Goal: Task Accomplishment & Management: Use online tool/utility

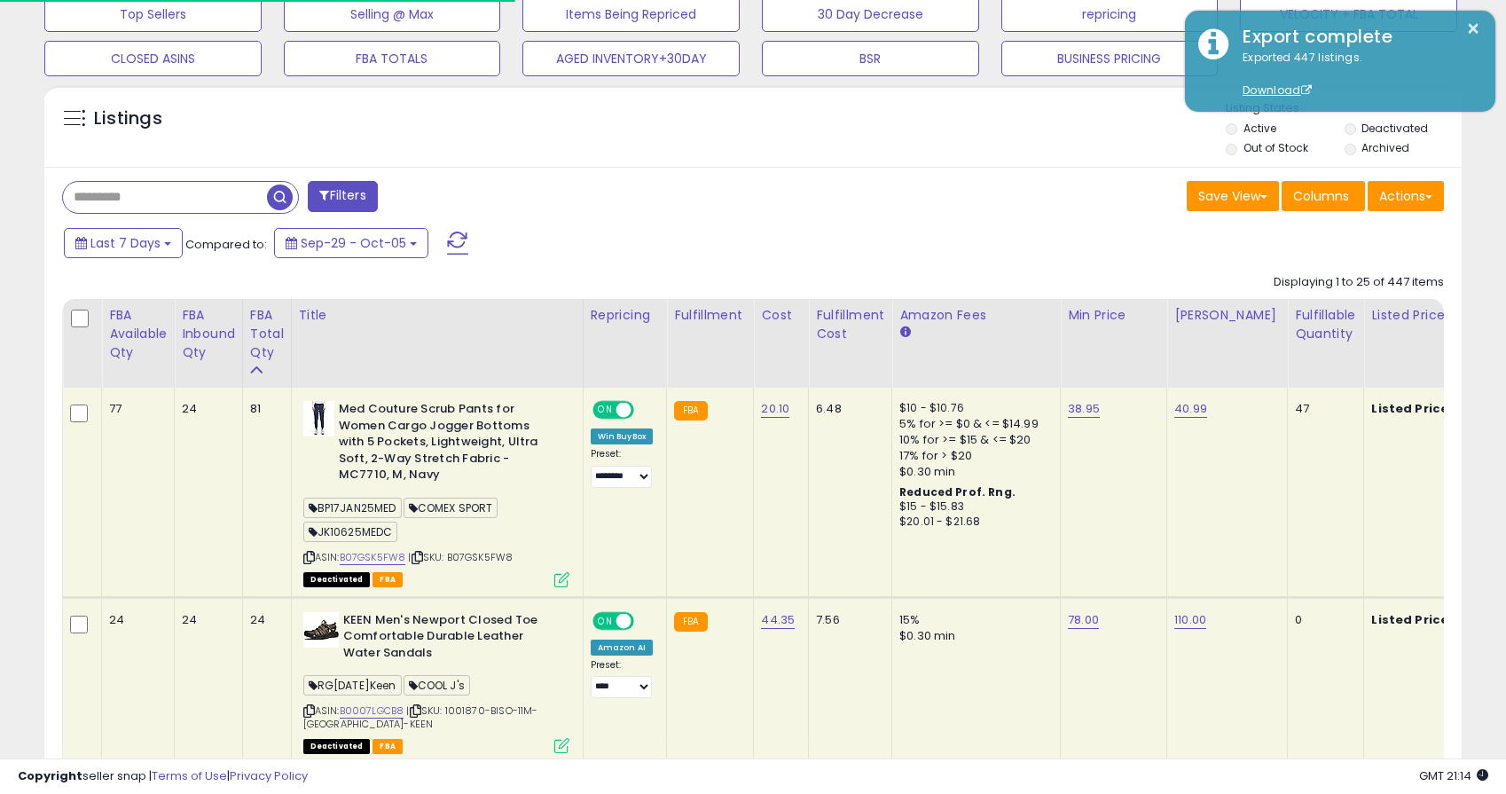
scroll to position [364, 822]
click at [359, 193] on button "Filters" at bounding box center [342, 196] width 69 height 31
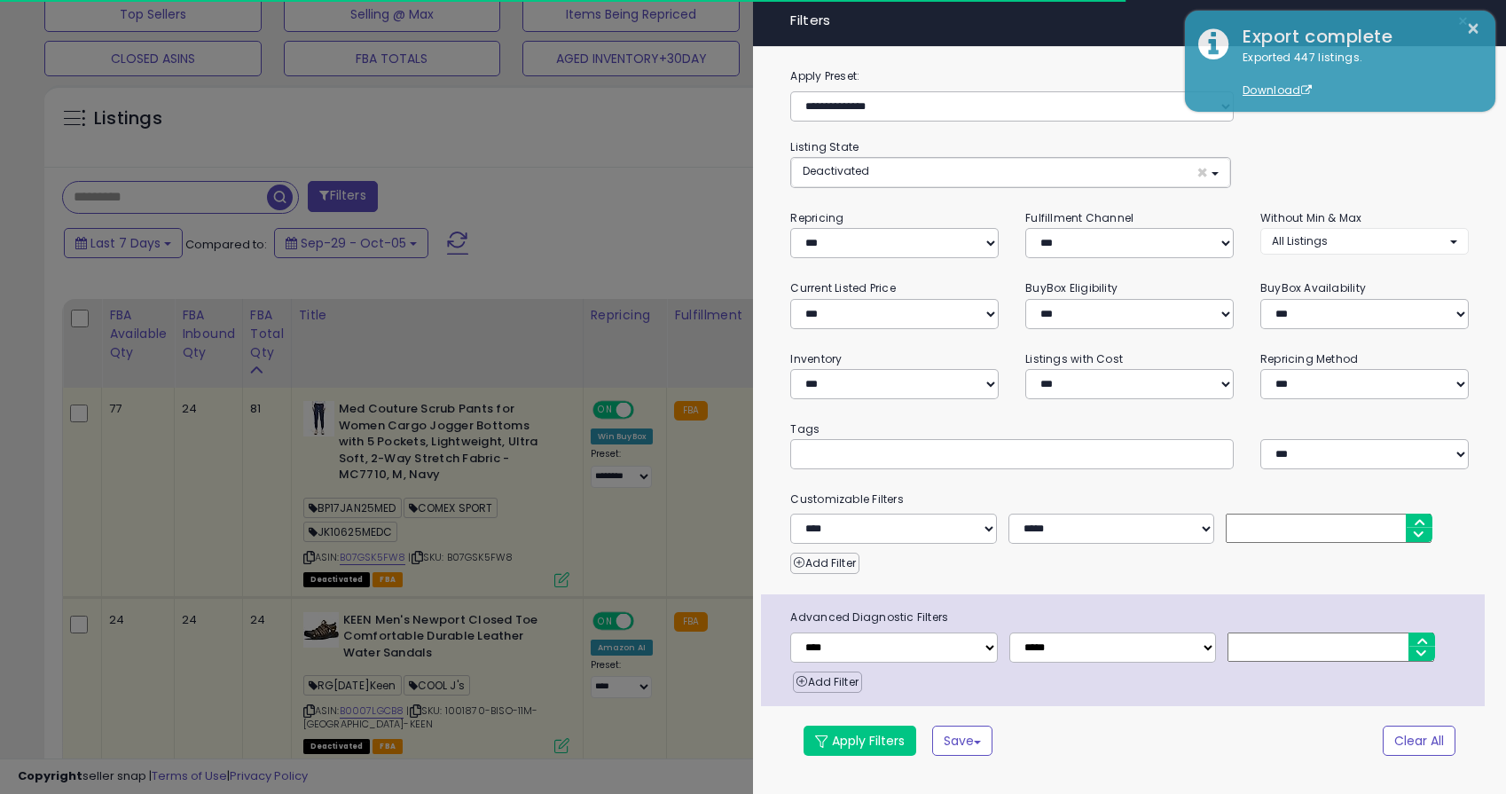
click at [819, 454] on input "text" at bounding box center [935, 453] width 266 height 18
paste input "*********"
type input "*********"
click at [860, 742] on button "Apply Filters" at bounding box center [860, 741] width 113 height 30
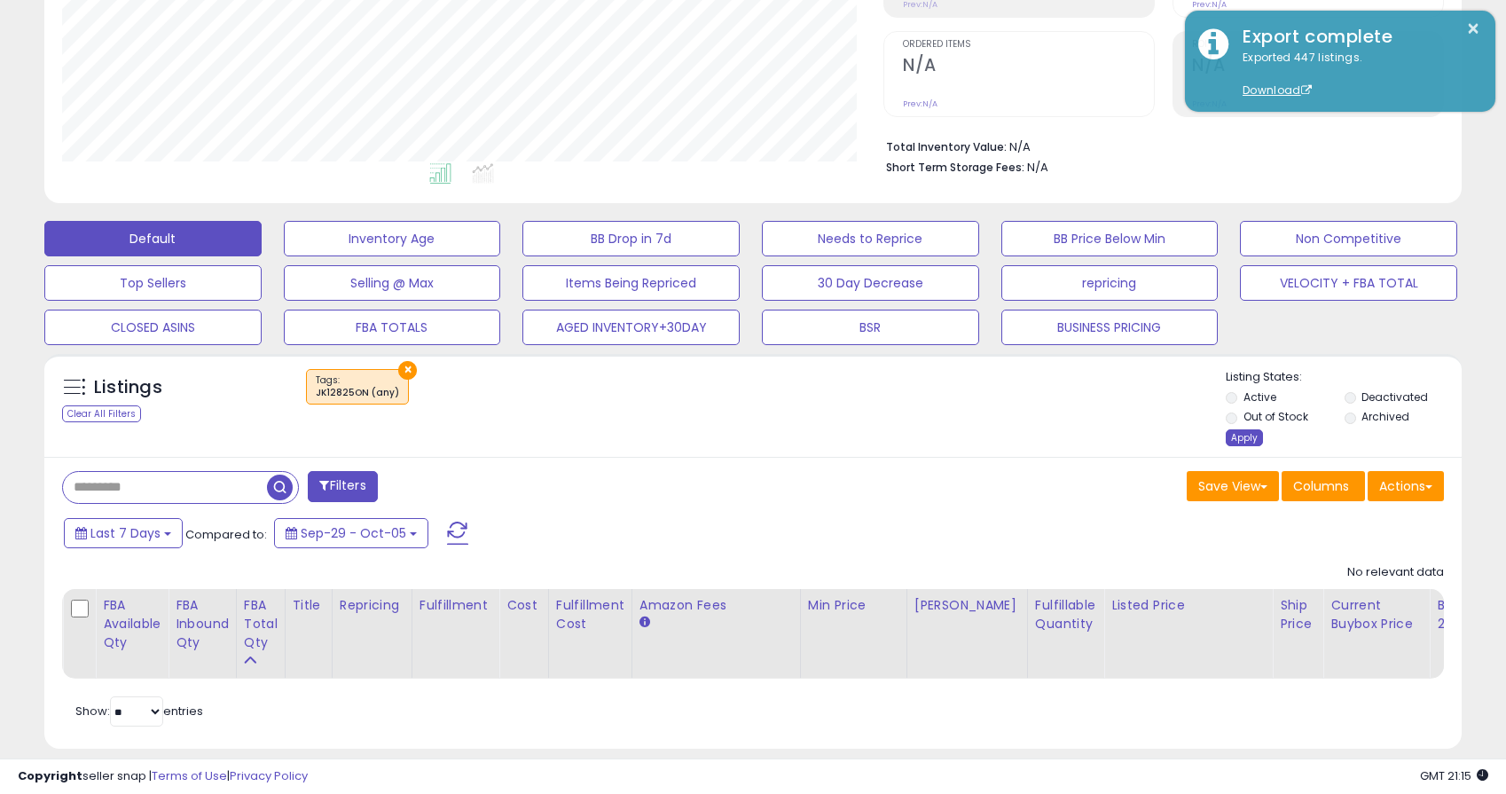
click at [1239, 439] on div "Apply" at bounding box center [1244, 437] width 37 height 17
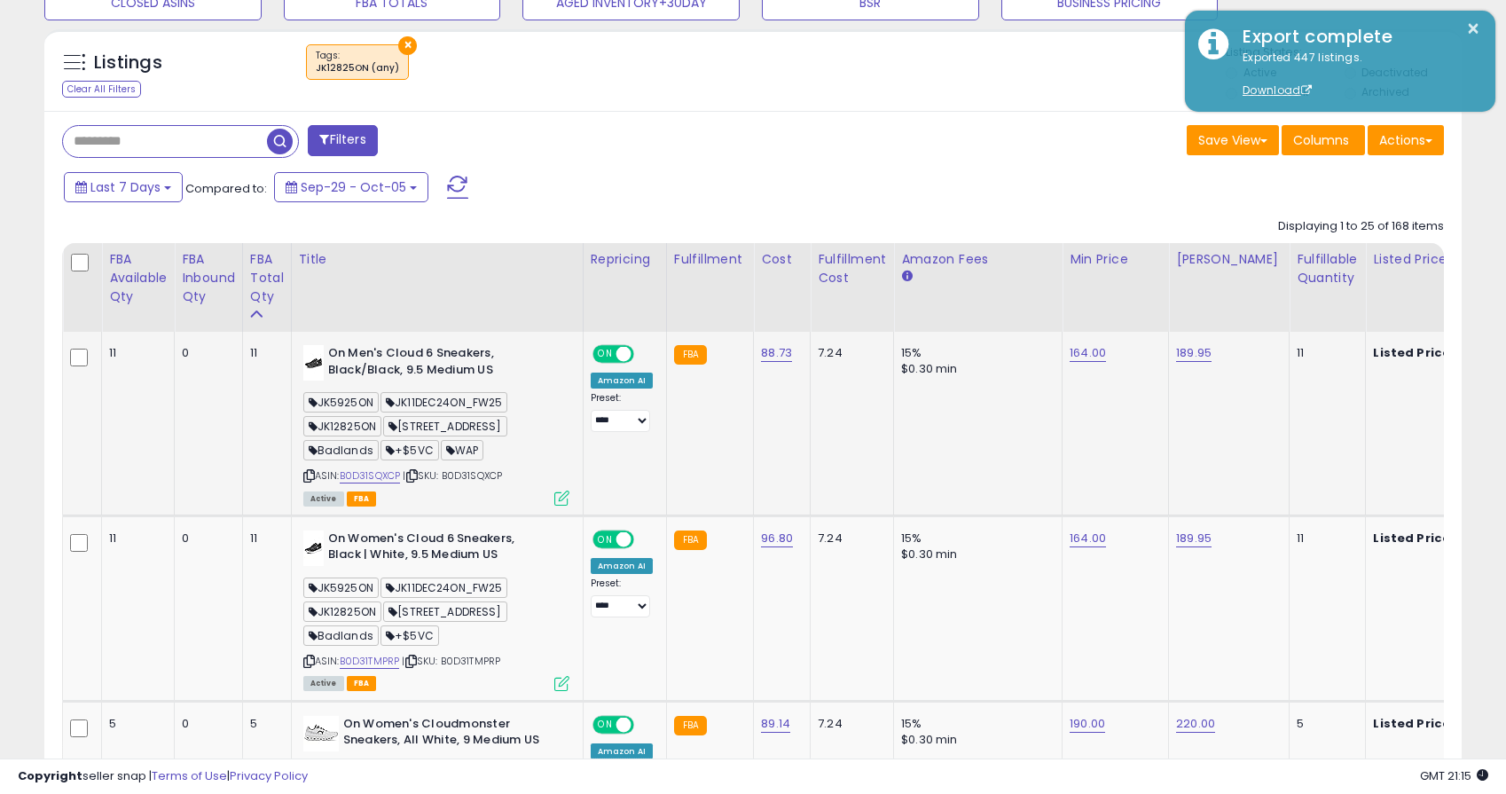
scroll to position [672, 0]
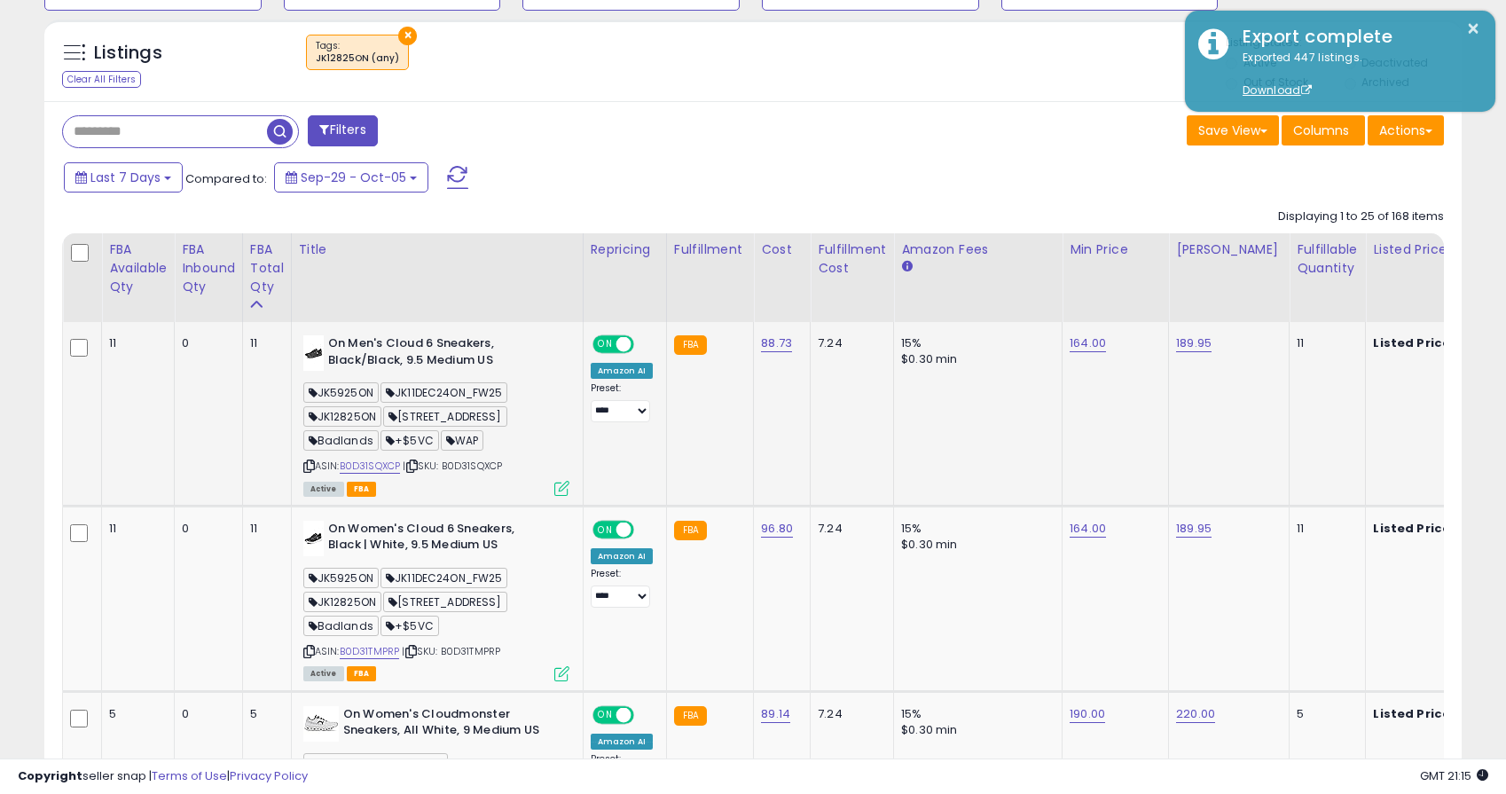
click at [310, 466] on icon at bounding box center [309, 466] width 12 height 10
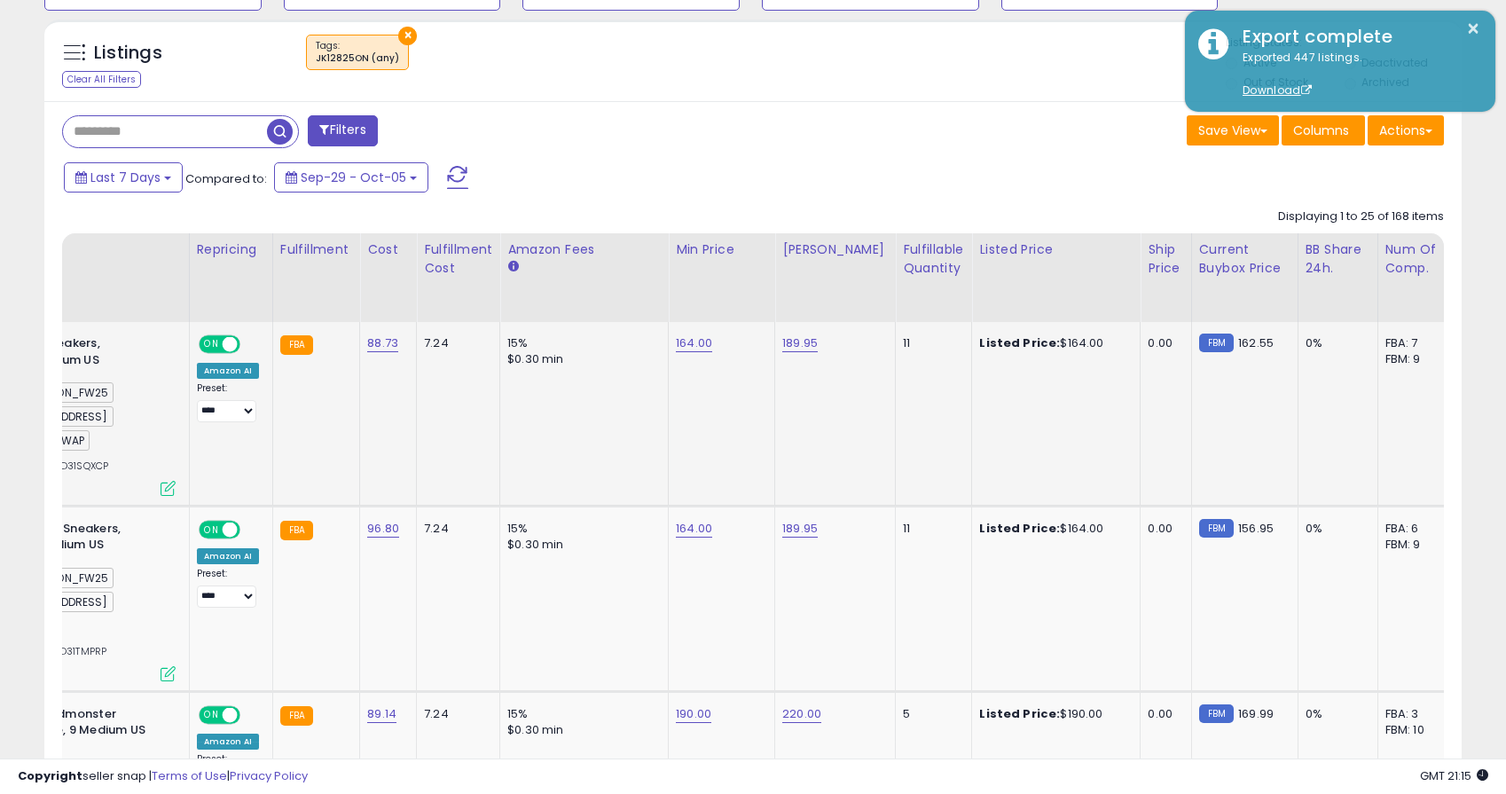
scroll to position [0, 391]
click at [696, 342] on link "164.00" at bounding box center [697, 343] width 36 height 18
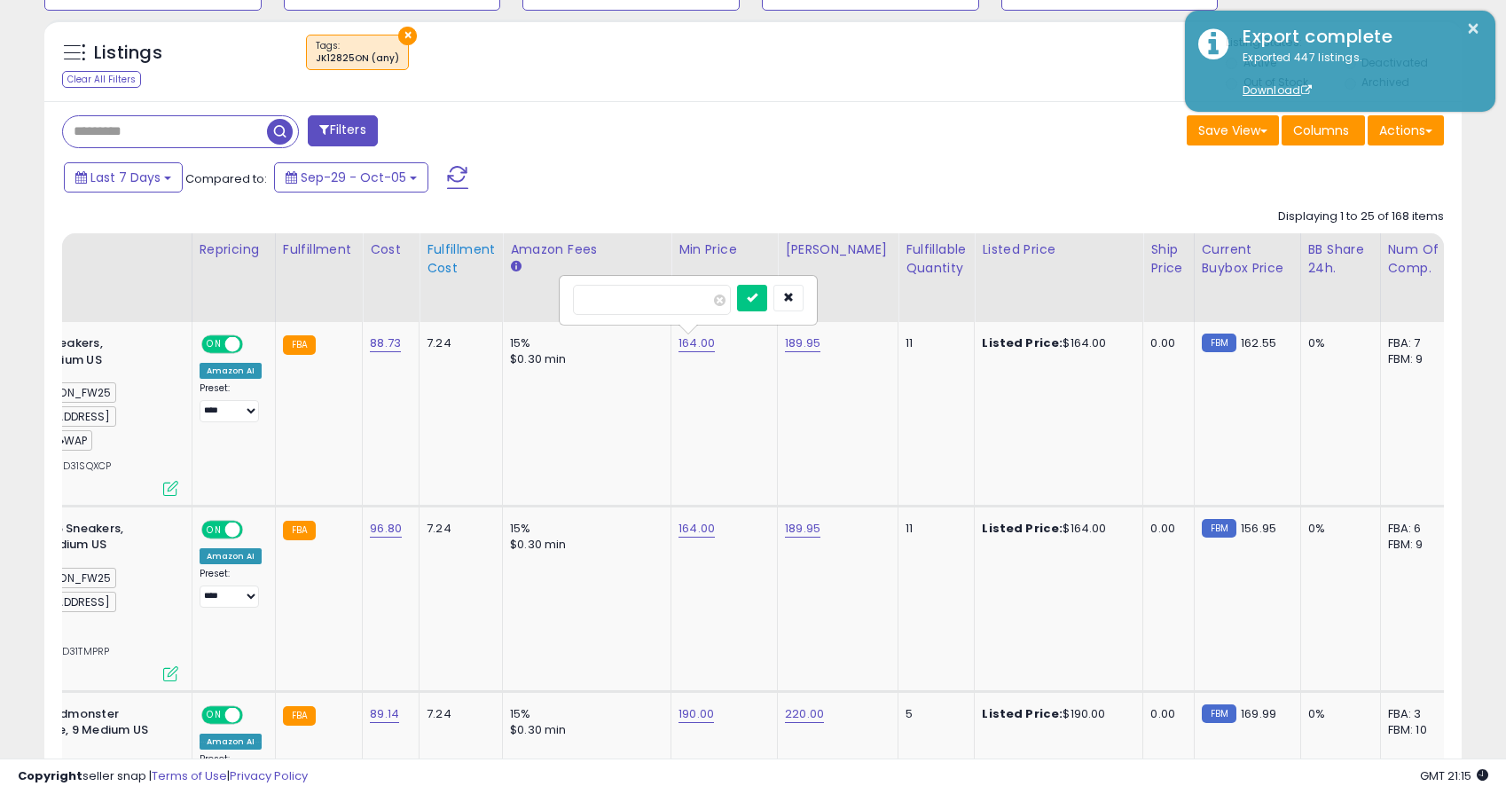
drag, startPoint x: 665, startPoint y: 303, endPoint x: 470, endPoint y: 296, distance: 195.3
type input "***"
click button "submit" at bounding box center [752, 298] width 30 height 27
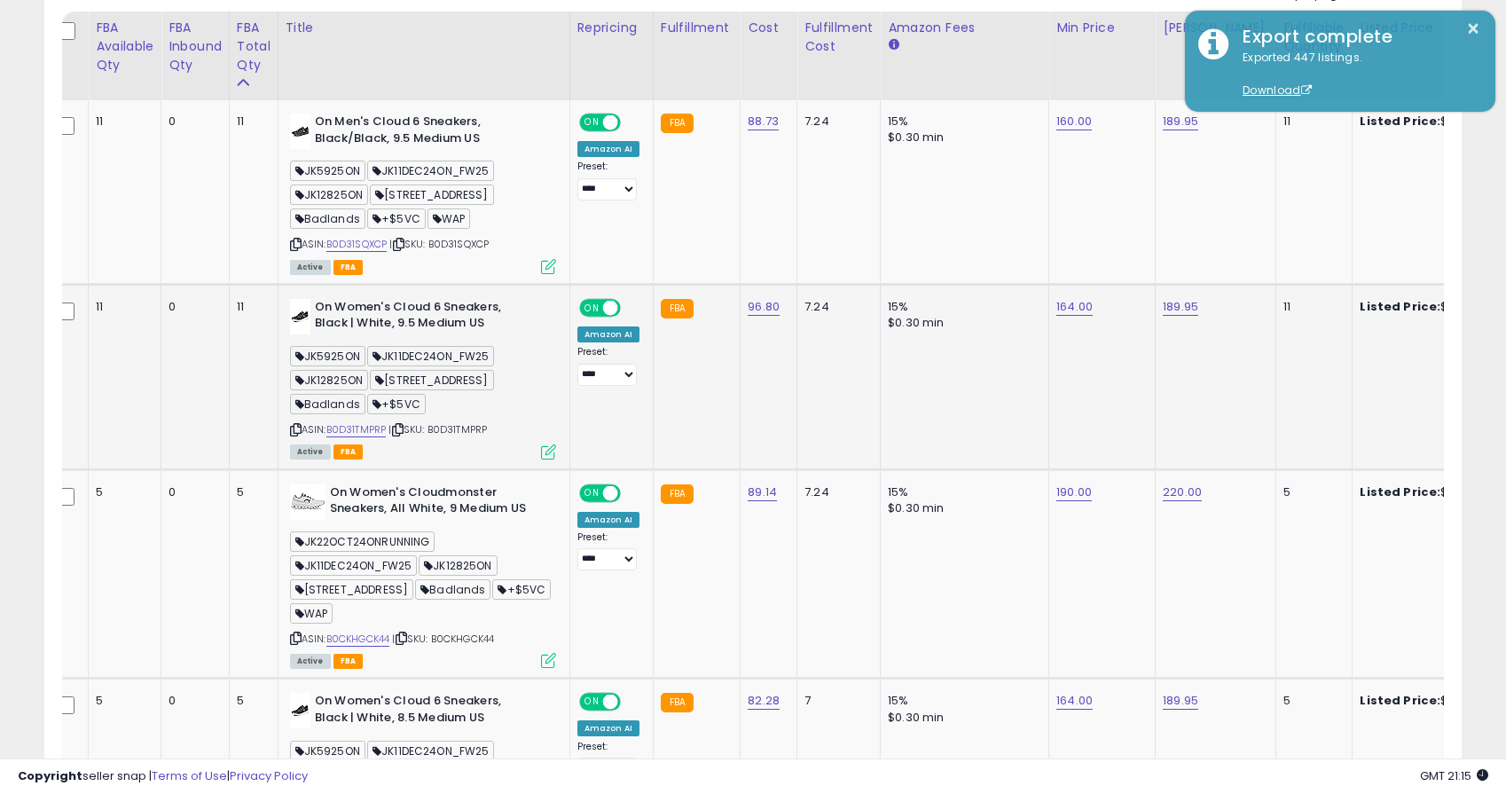
scroll to position [0, 30]
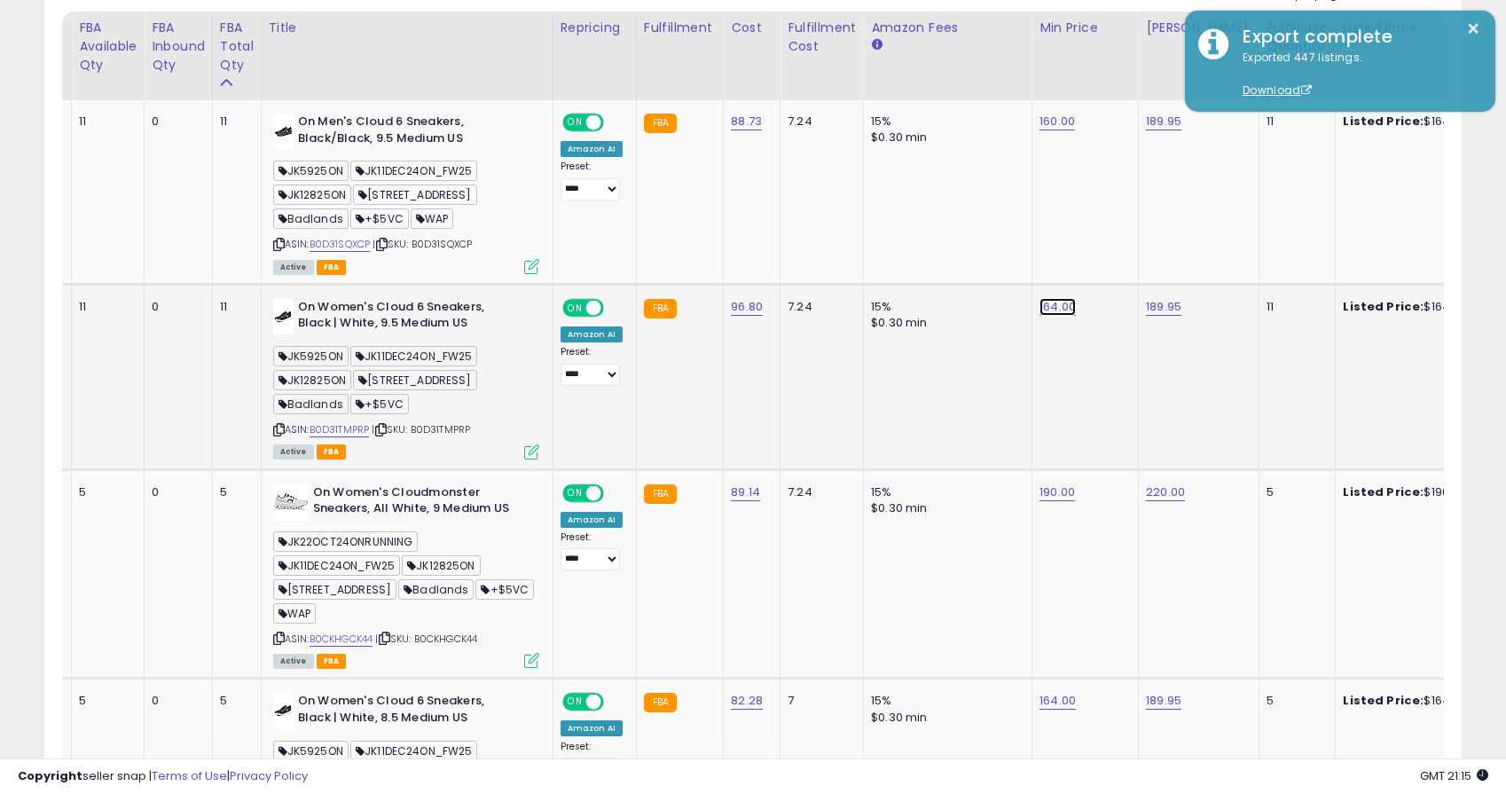
click at [1063, 313] on link "164.00" at bounding box center [1058, 307] width 36 height 18
drag, startPoint x: 1011, startPoint y: 256, endPoint x: 773, endPoint y: 254, distance: 238.6
type input "***"
click button "submit" at bounding box center [1113, 261] width 30 height 27
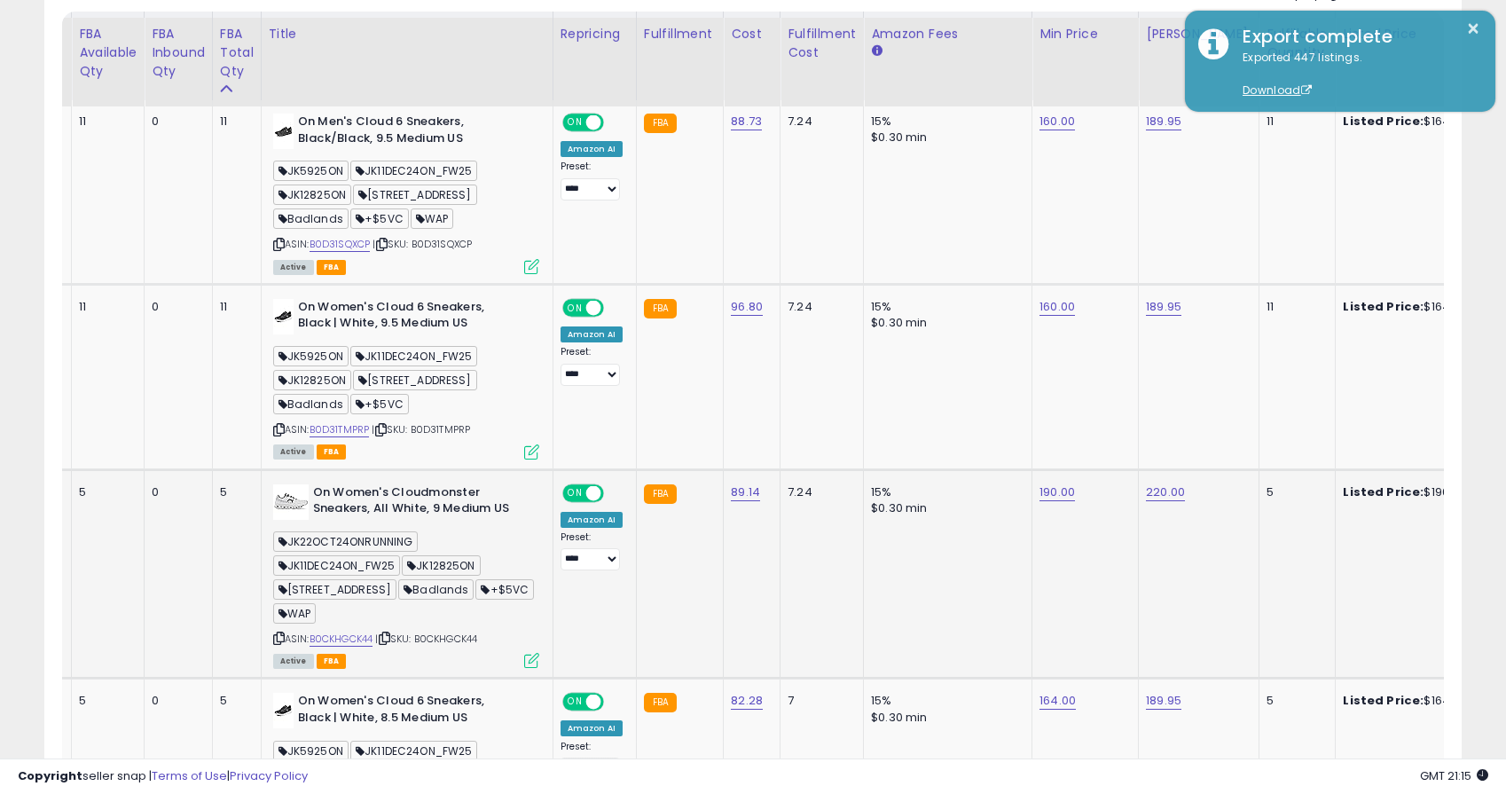
scroll to position [0, 0]
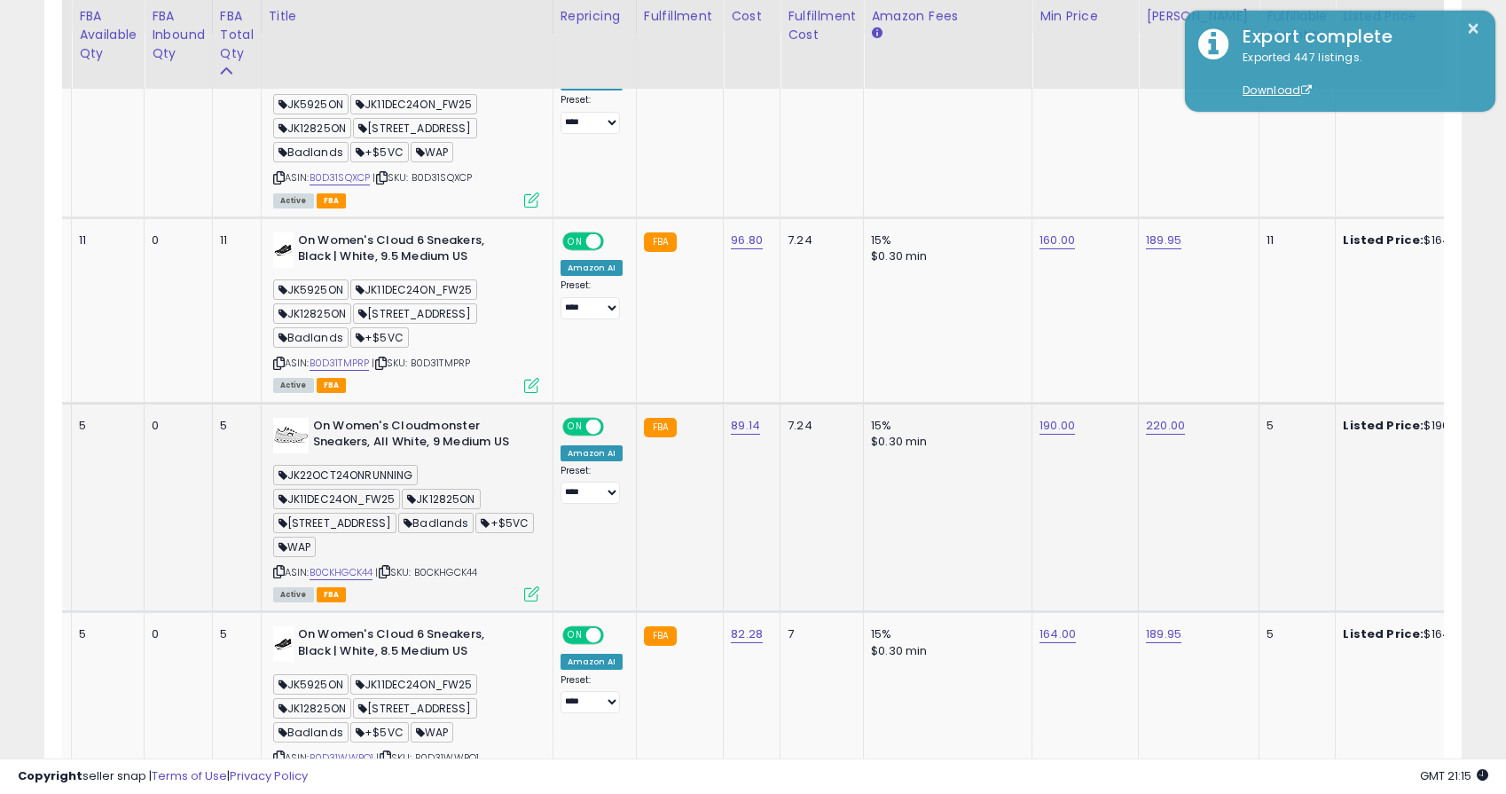
click at [281, 567] on icon at bounding box center [279, 572] width 12 height 10
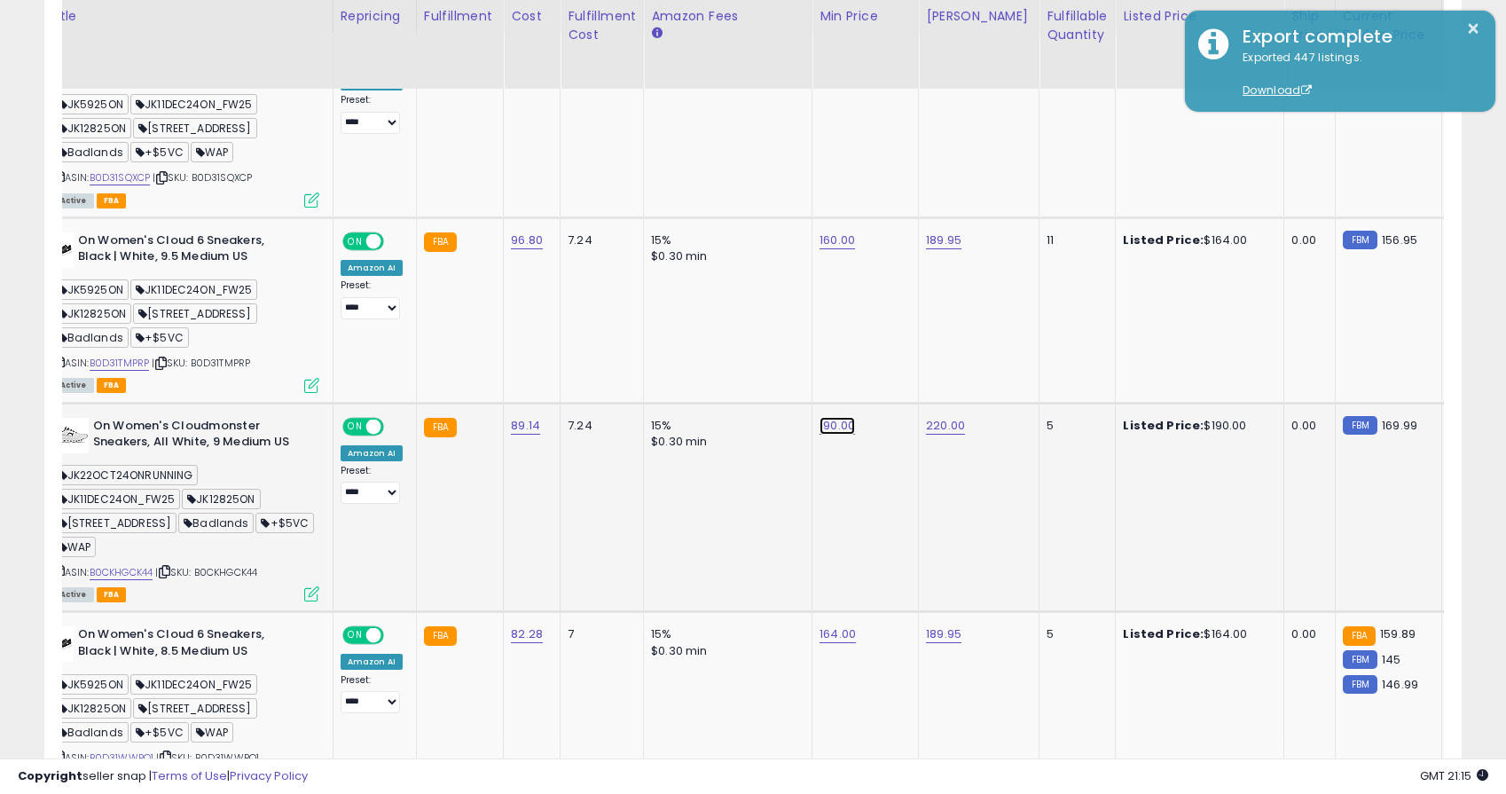
click at [825, 426] on link "190.00" at bounding box center [837, 426] width 35 height 18
drag, startPoint x: 779, startPoint y: 379, endPoint x: 541, endPoint y: 362, distance: 238.3
type input "******"
click button "submit" at bounding box center [893, 380] width 30 height 27
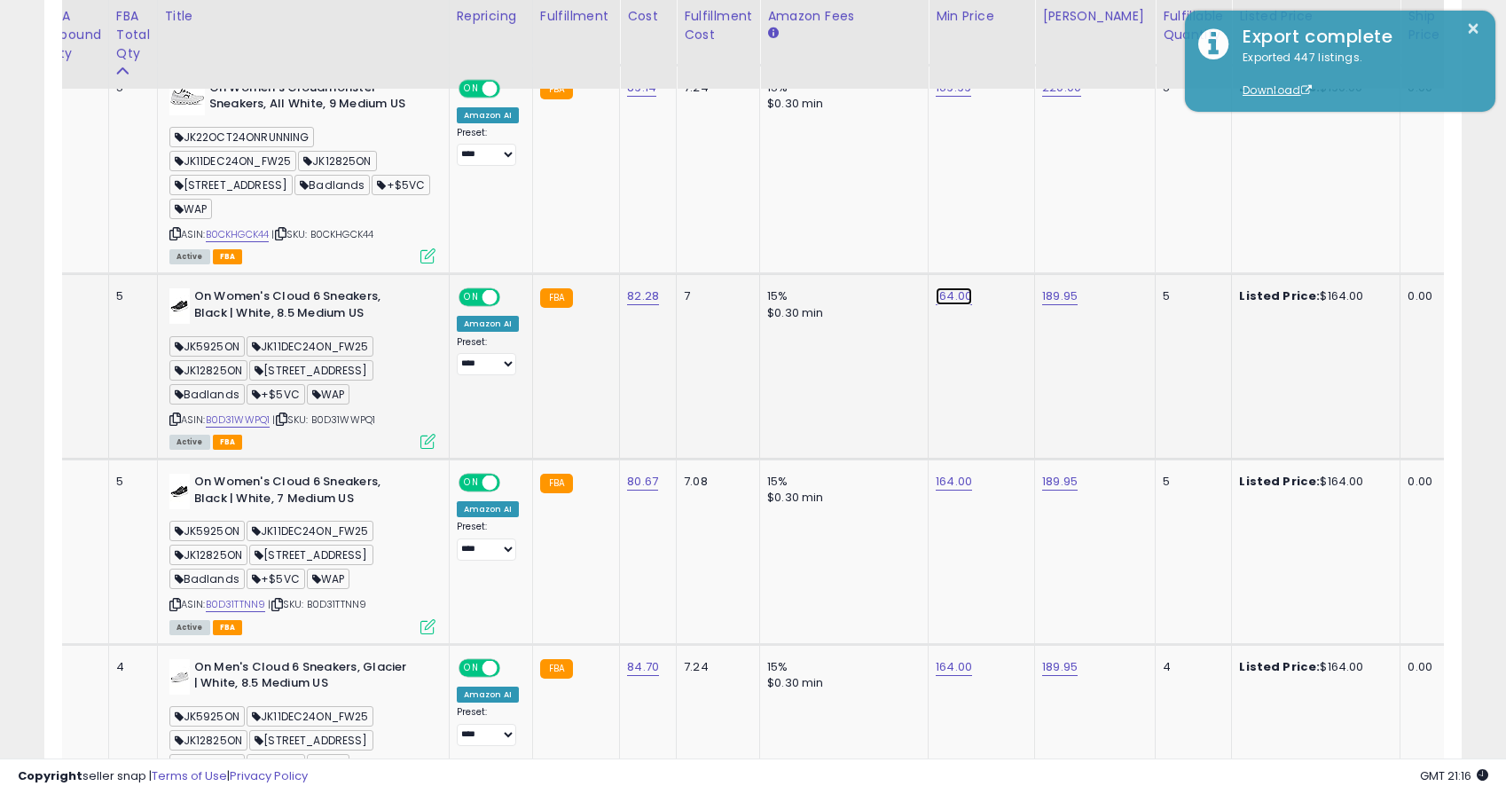
drag, startPoint x: 952, startPoint y: 276, endPoint x: 938, endPoint y: 287, distance: 17.0
click at [952, 287] on link "164.00" at bounding box center [954, 296] width 36 height 18
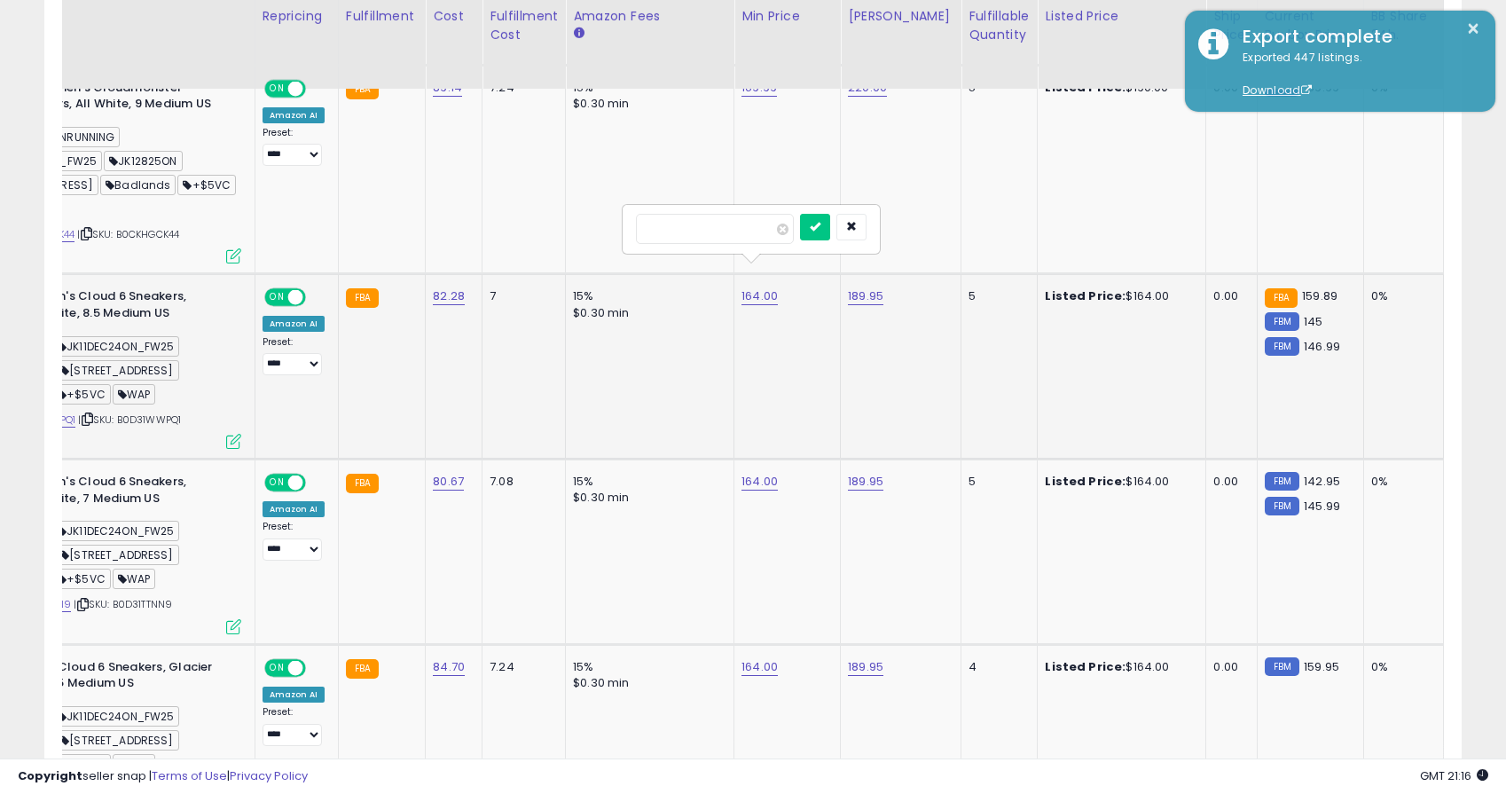
click at [759, 321] on td "164.00 ******" at bounding box center [787, 366] width 106 height 185
drag, startPoint x: 873, startPoint y: 232, endPoint x: 831, endPoint y: 255, distance: 47.2
click at [867, 232] on button "button" at bounding box center [851, 227] width 30 height 27
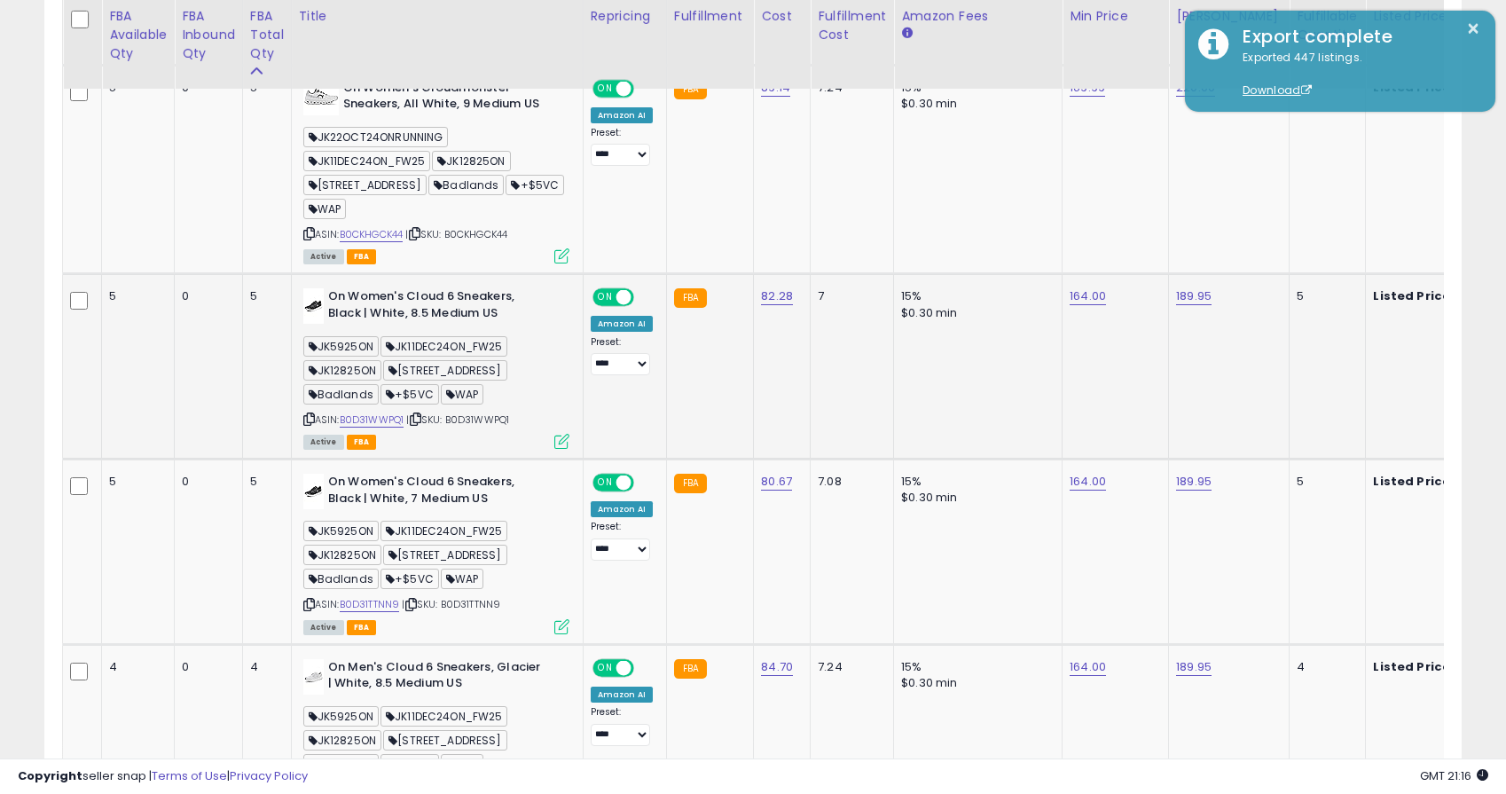
click at [311, 414] on icon at bounding box center [309, 419] width 12 height 10
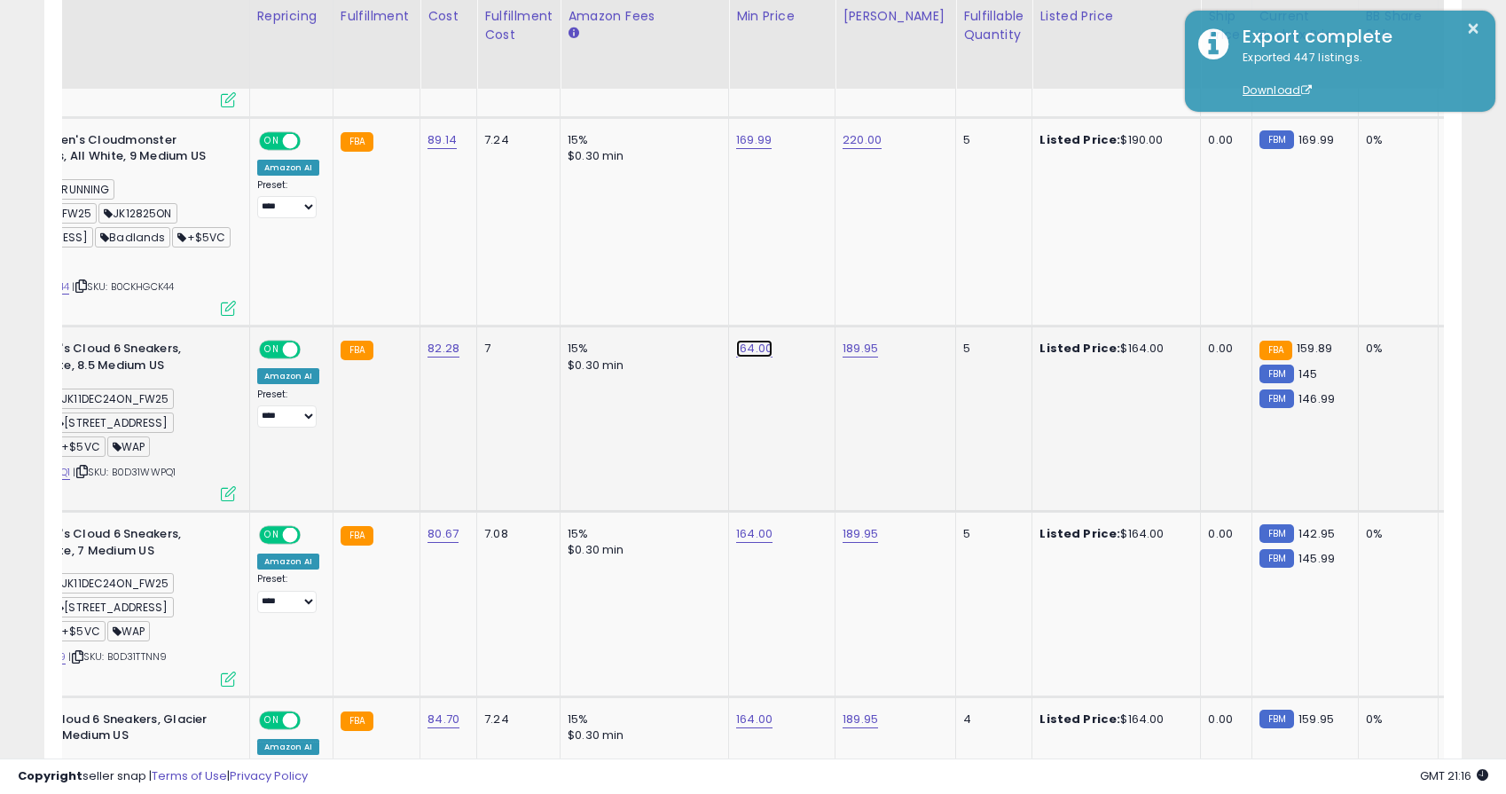
click at [751, 340] on link "164.00" at bounding box center [754, 349] width 36 height 18
drag, startPoint x: 658, startPoint y: 279, endPoint x: 491, endPoint y: 257, distance: 168.2
type input "***"
click button "submit" at bounding box center [810, 278] width 30 height 27
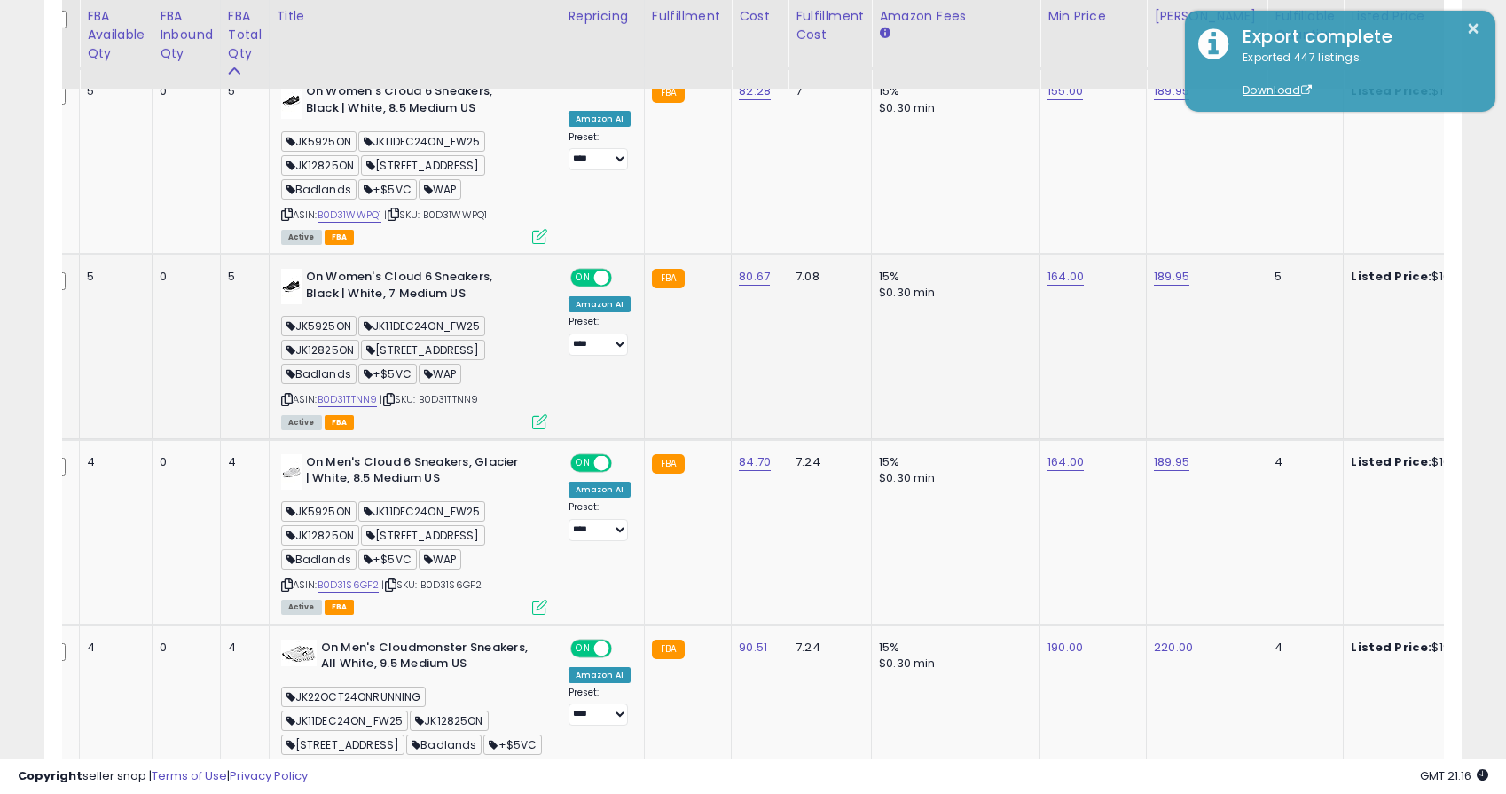
click at [286, 395] on icon at bounding box center [287, 400] width 12 height 10
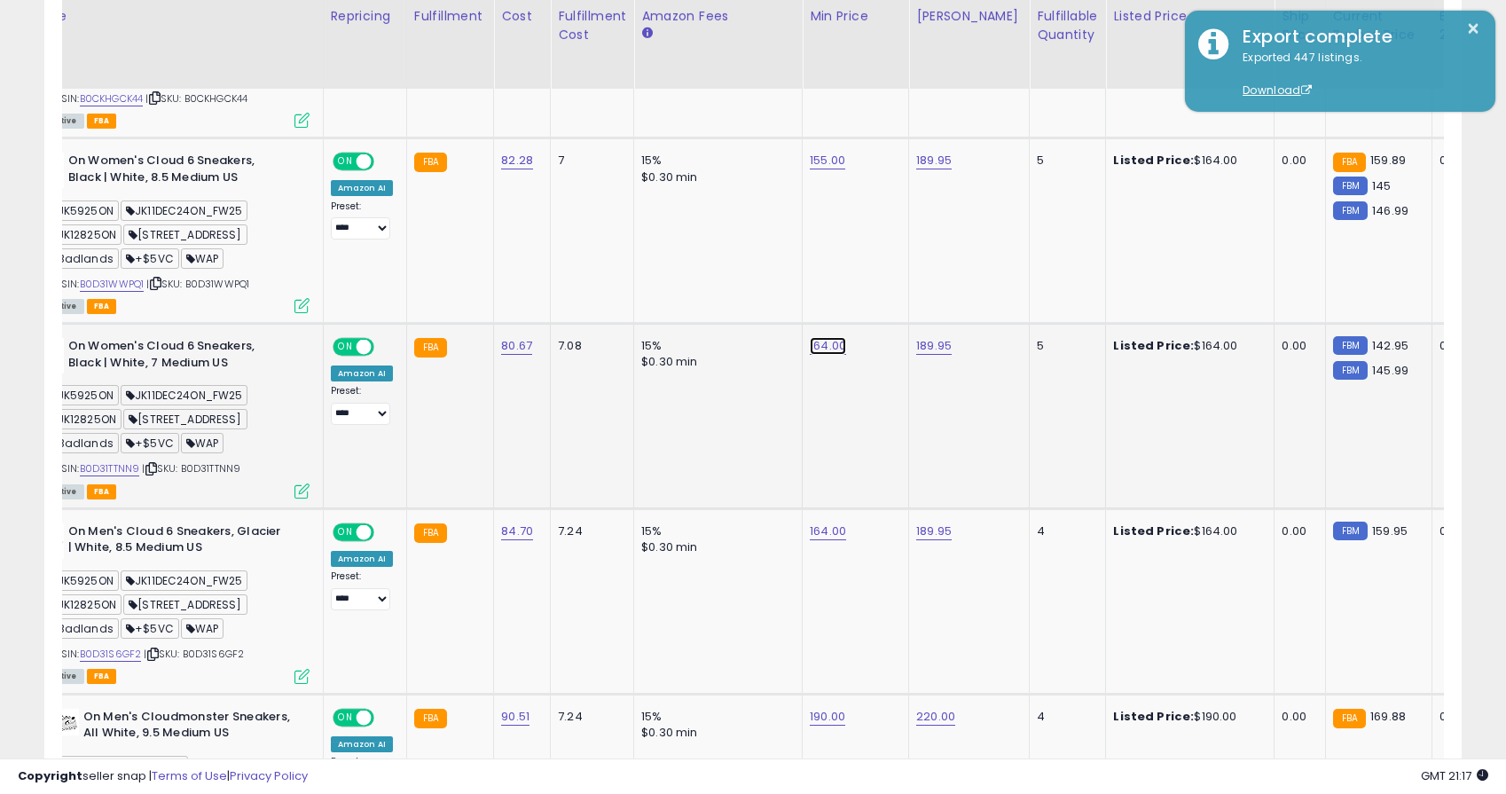
click at [821, 337] on link "164.00" at bounding box center [828, 346] width 36 height 18
drag, startPoint x: 790, startPoint y: 280, endPoint x: 591, endPoint y: 271, distance: 199.8
type input "***"
click button "submit" at bounding box center [883, 276] width 30 height 27
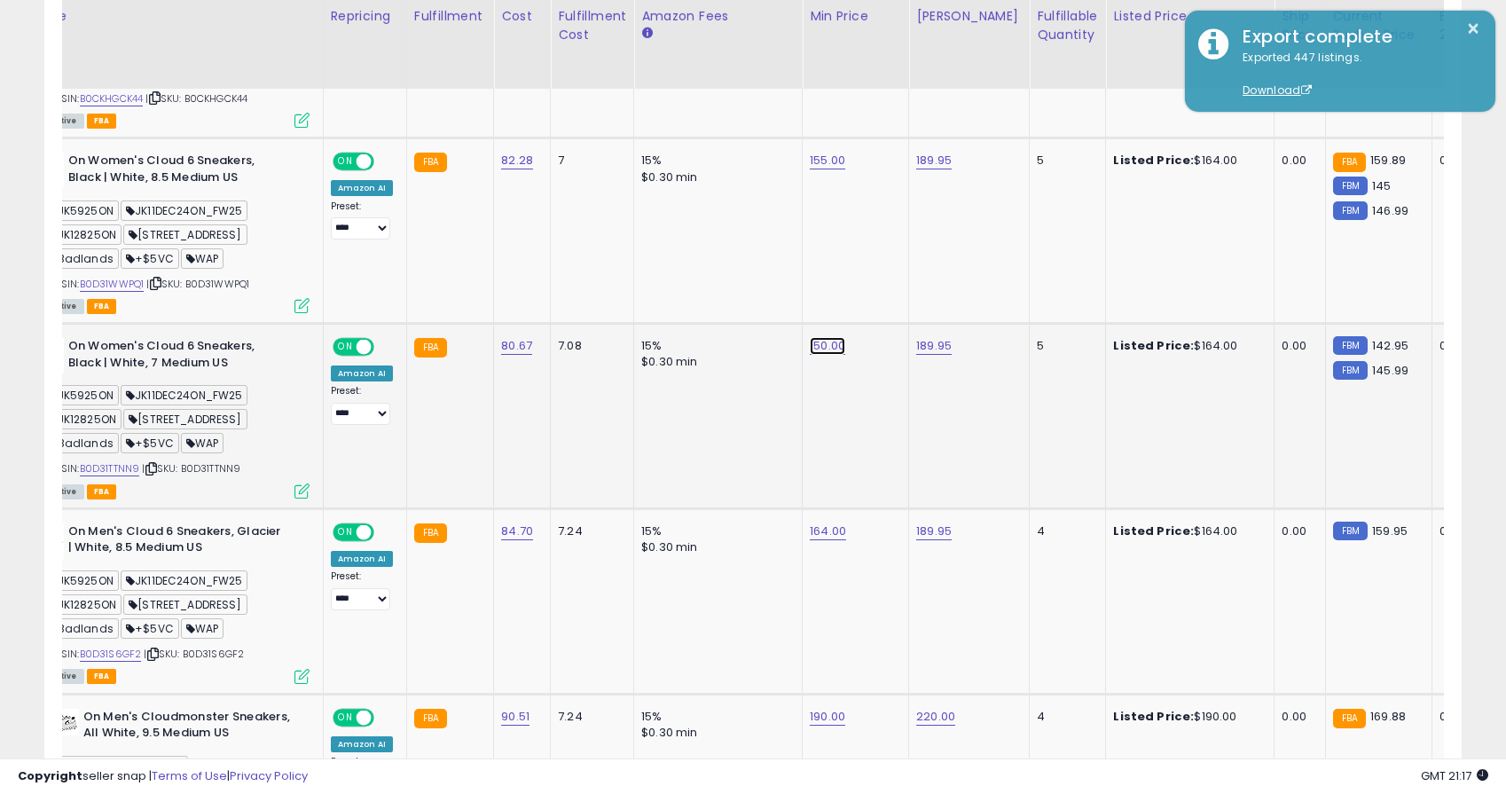
click at [826, 337] on link "150.00" at bounding box center [827, 346] width 35 height 18
click at [924, 279] on icon "button" at bounding box center [920, 276] width 11 height 11
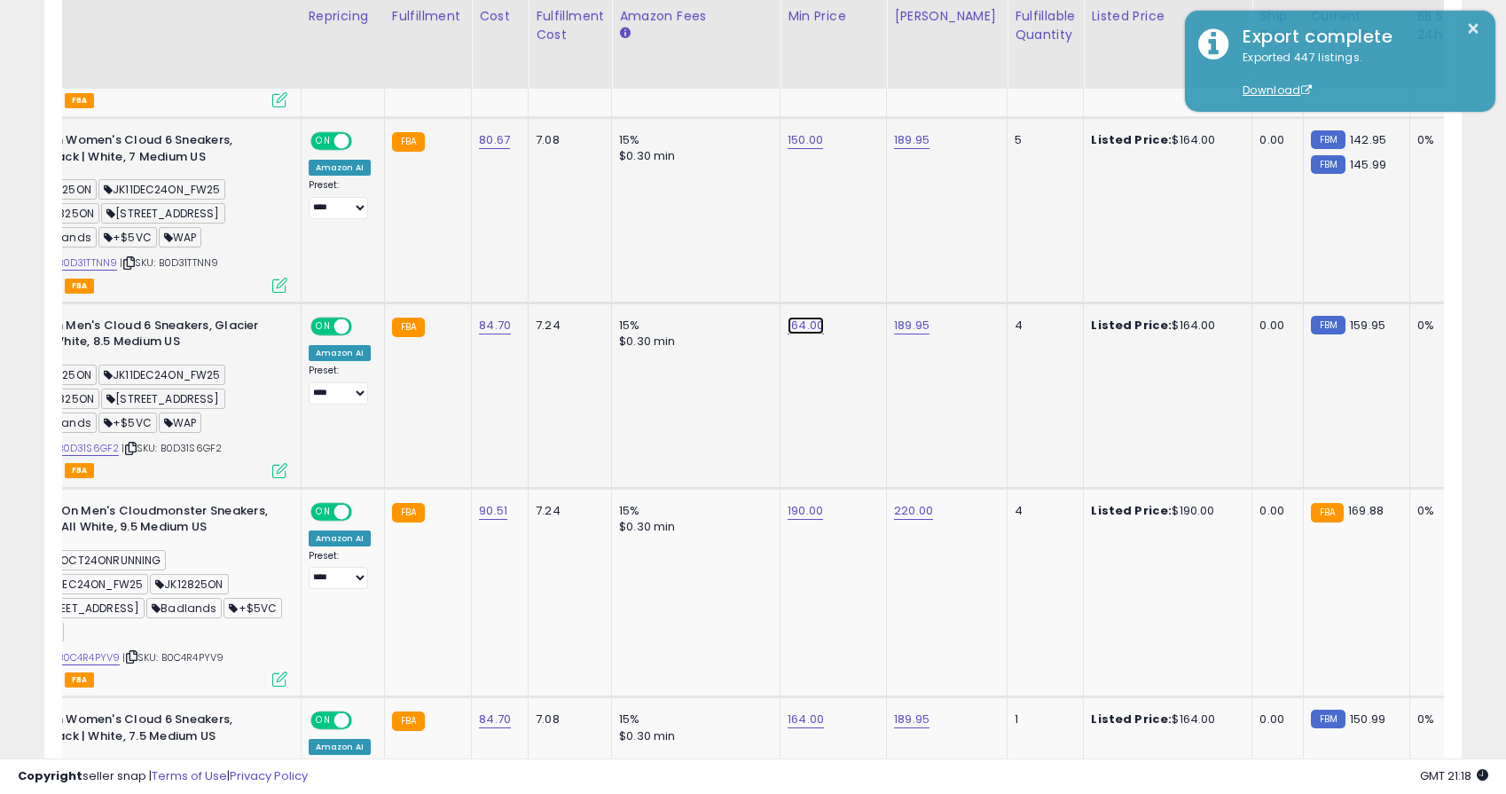
click at [802, 317] on link "164.00" at bounding box center [806, 326] width 36 height 18
drag, startPoint x: 764, startPoint y: 263, endPoint x: 634, endPoint y: 253, distance: 129.9
type input "***"
click button "submit" at bounding box center [861, 256] width 30 height 27
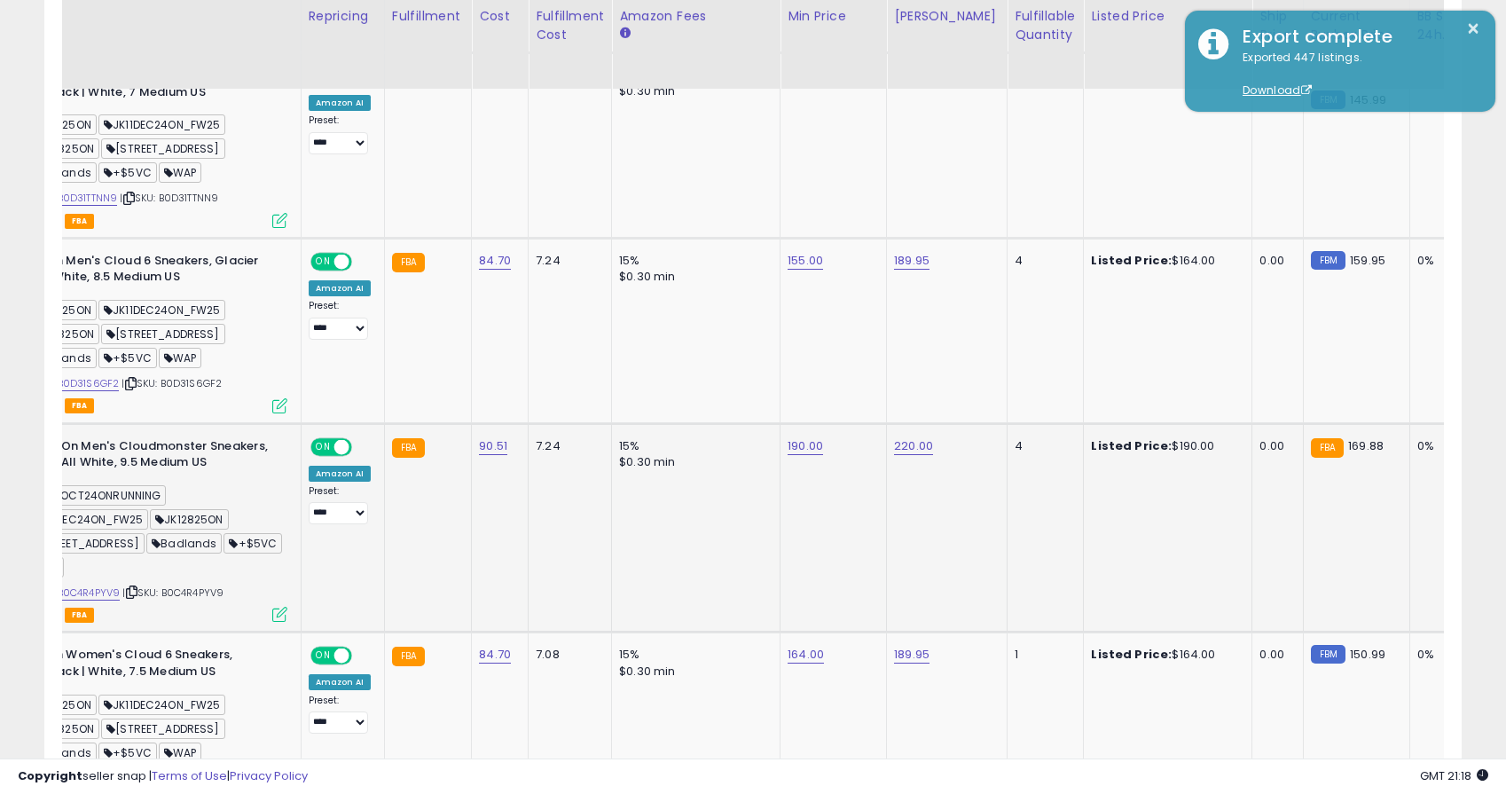
scroll to position [1706, 0]
click at [811, 436] on link "190.00" at bounding box center [805, 445] width 35 height 18
drag, startPoint x: 758, startPoint y: 380, endPoint x: 665, endPoint y: 374, distance: 93.3
type input "***"
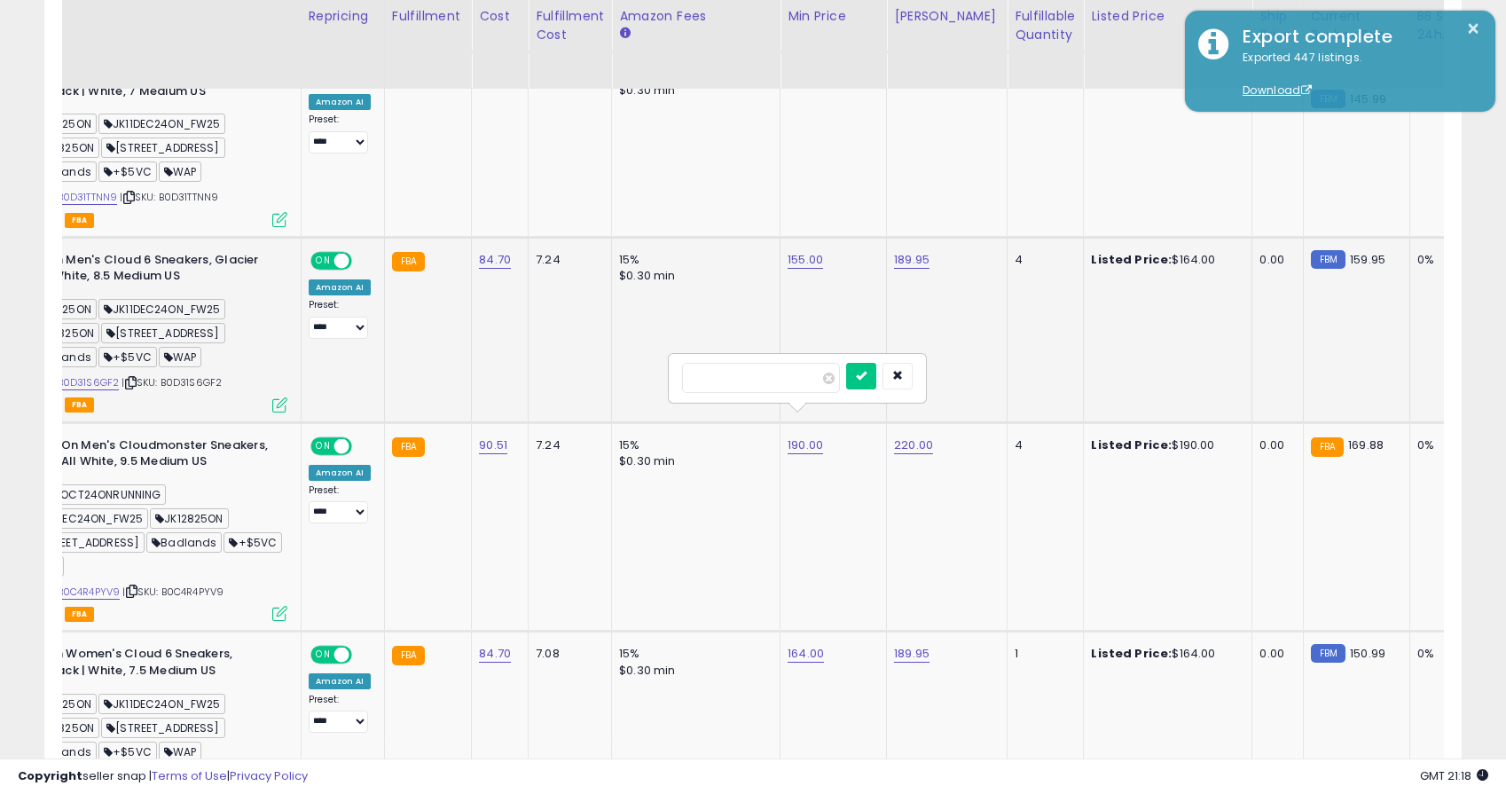
click button "submit" at bounding box center [861, 376] width 30 height 27
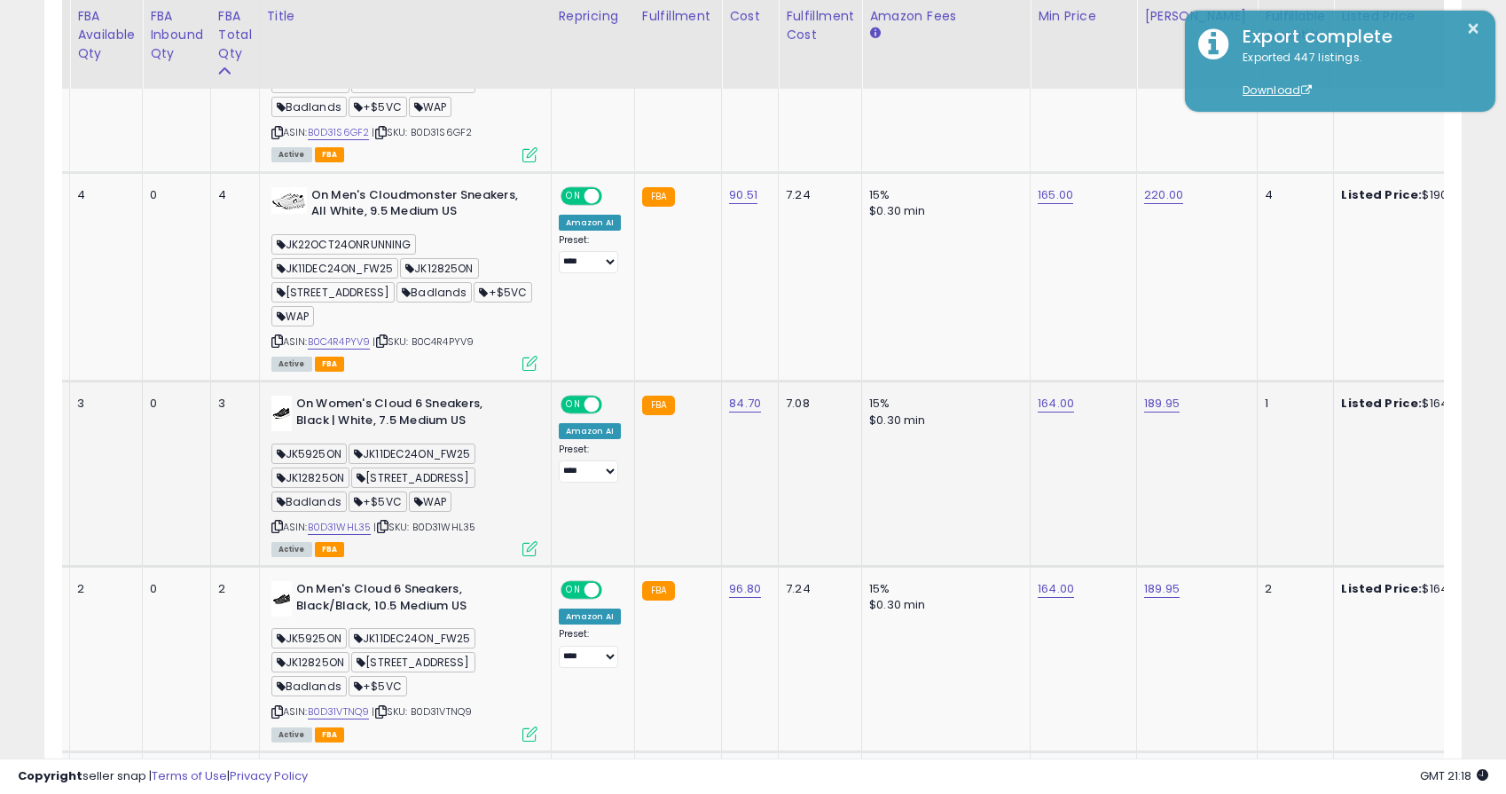
scroll to position [0, 0]
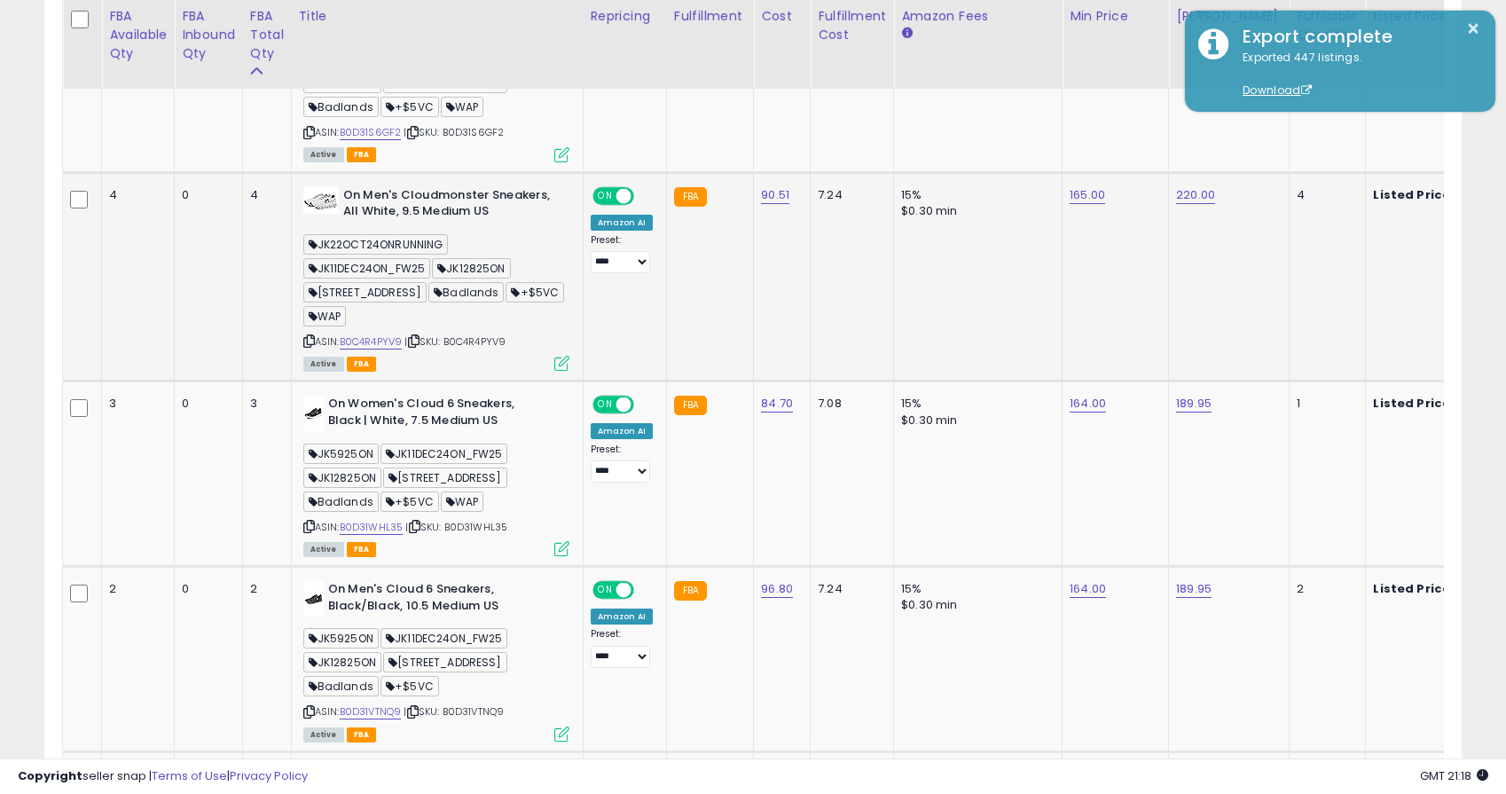
click at [311, 336] on icon at bounding box center [309, 341] width 12 height 10
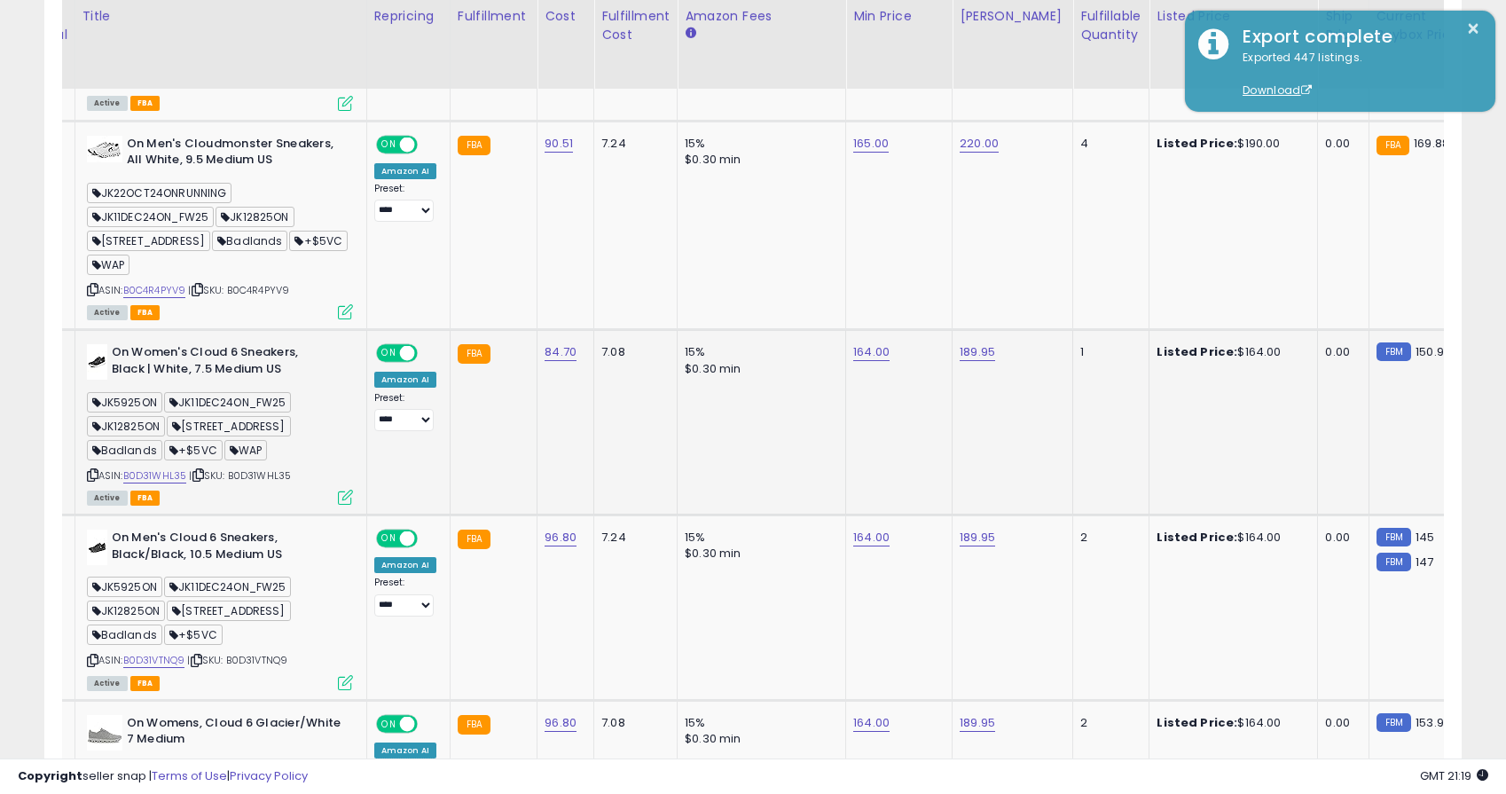
scroll to position [0, 215]
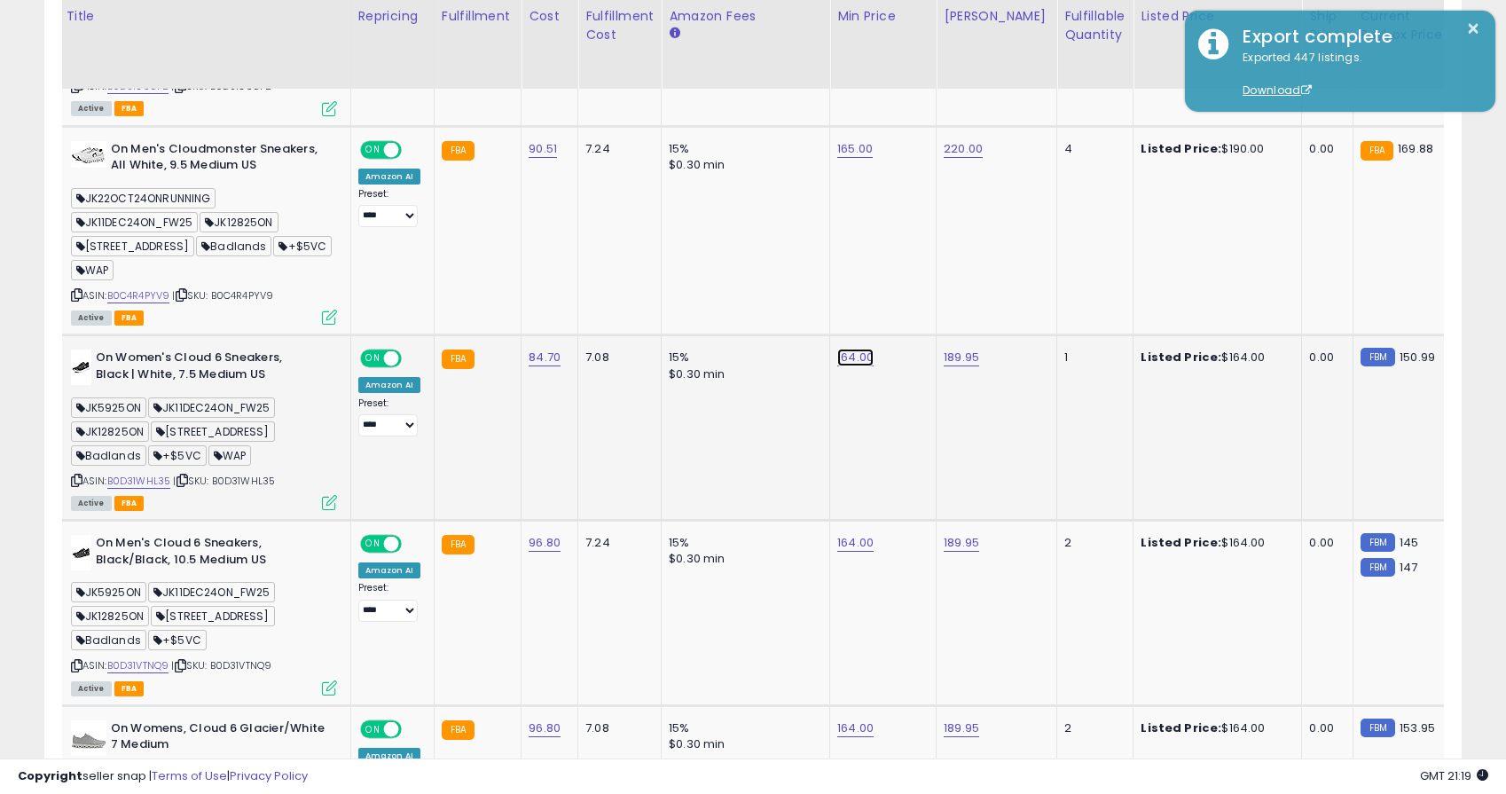
click at [852, 349] on link "164.00" at bounding box center [855, 358] width 36 height 18
drag, startPoint x: 828, startPoint y: 268, endPoint x: 659, endPoint y: 261, distance: 168.7
type input "***"
click button "submit" at bounding box center [911, 264] width 30 height 27
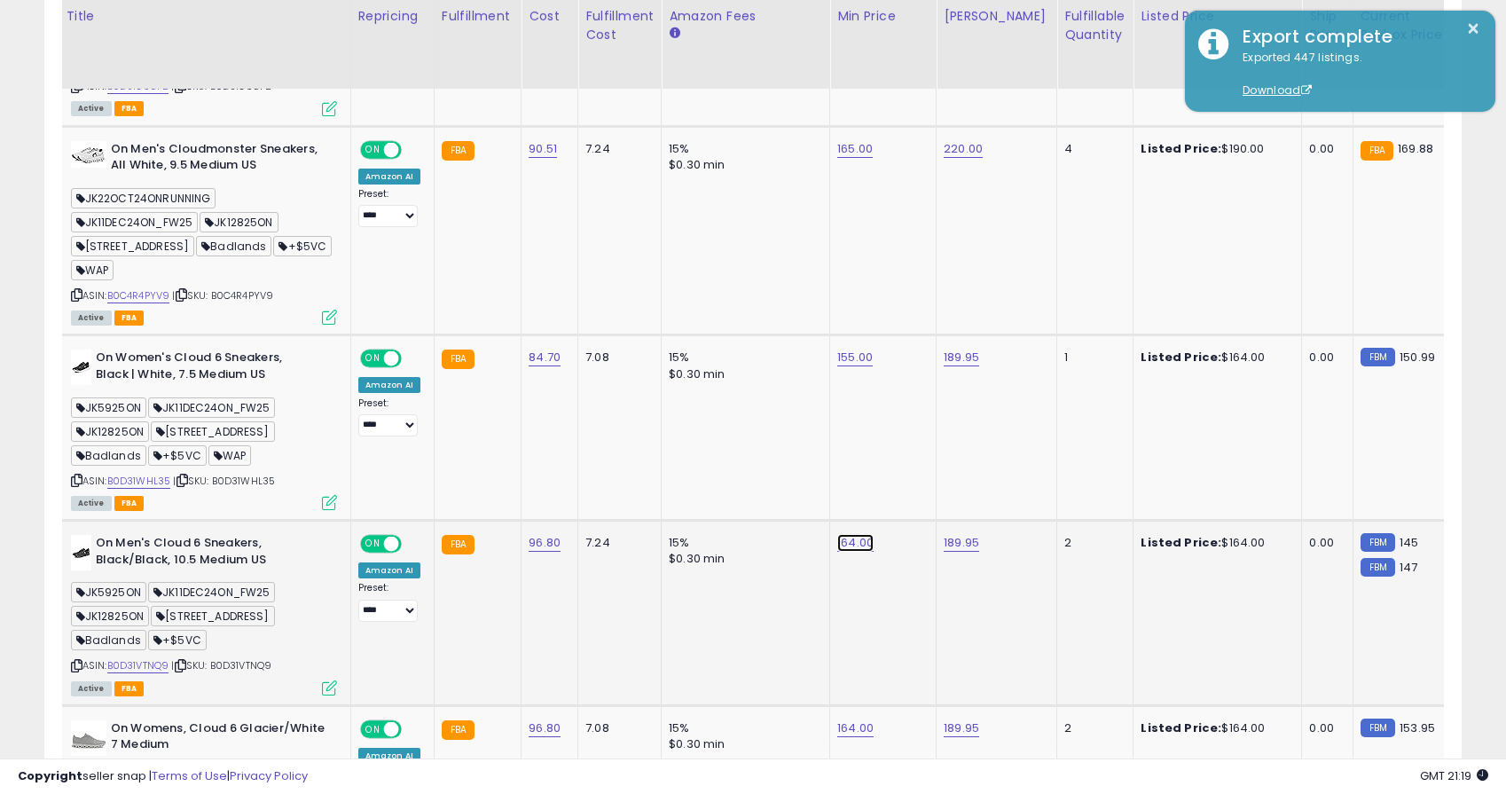
click at [852, 534] on link "164.00" at bounding box center [855, 543] width 36 height 18
drag, startPoint x: 832, startPoint y: 462, endPoint x: 630, endPoint y: 454, distance: 202.4
type input "***"
click button "submit" at bounding box center [911, 449] width 30 height 27
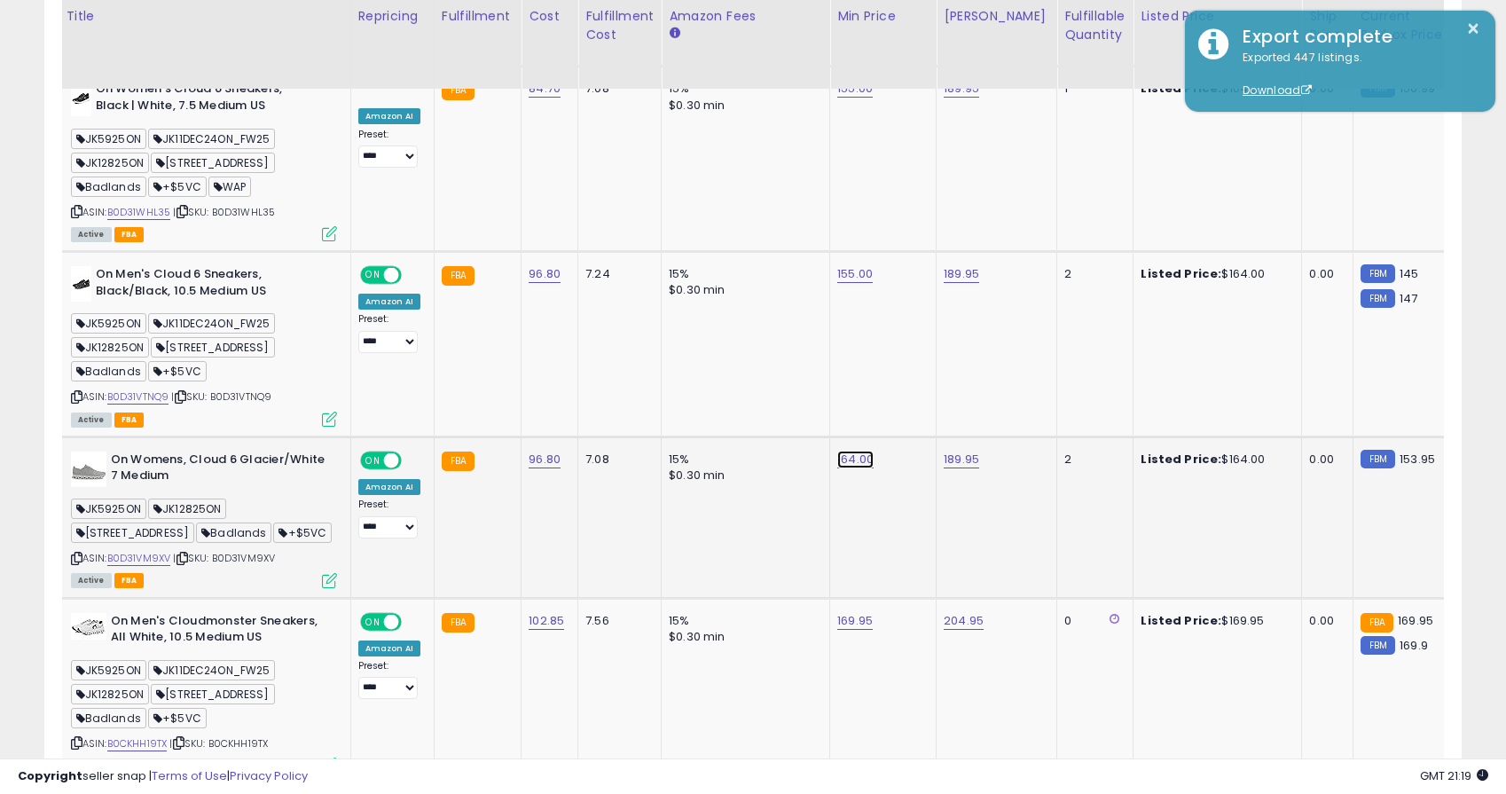
click at [848, 451] on link "164.00" at bounding box center [855, 460] width 36 height 18
drag, startPoint x: 822, startPoint y: 374, endPoint x: 627, endPoint y: 365, distance: 195.3
type input "***"
click button "submit" at bounding box center [911, 366] width 30 height 27
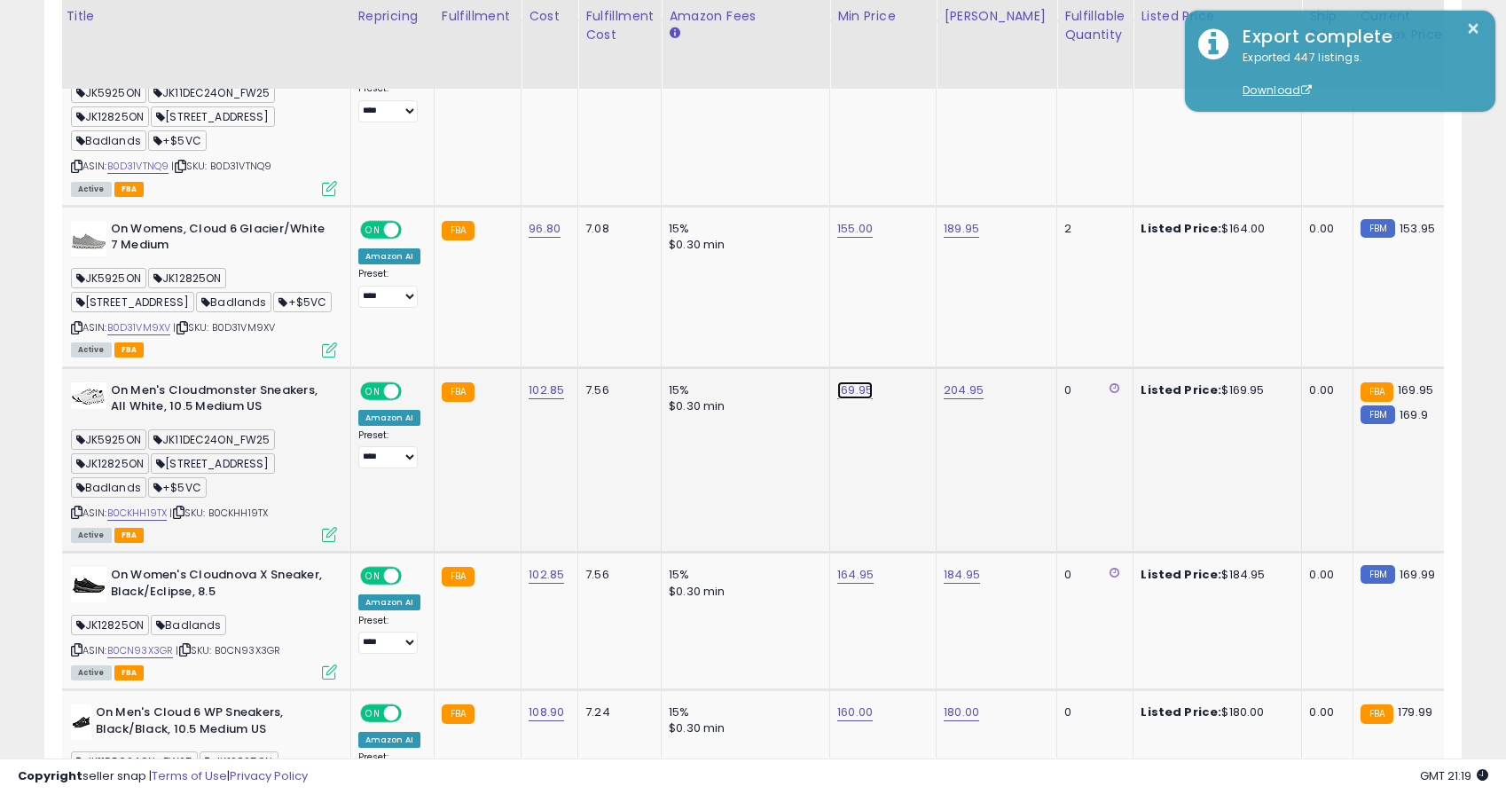
click at [854, 381] on link "169.95" at bounding box center [854, 390] width 35 height 18
drag, startPoint x: 724, startPoint y: 294, endPoint x: 664, endPoint y: 293, distance: 59.4
click at [665, 293] on tbody "11 0 11" at bounding box center [1215, 642] width 2768 height 4299
type input "***"
click button "submit" at bounding box center [911, 297] width 30 height 27
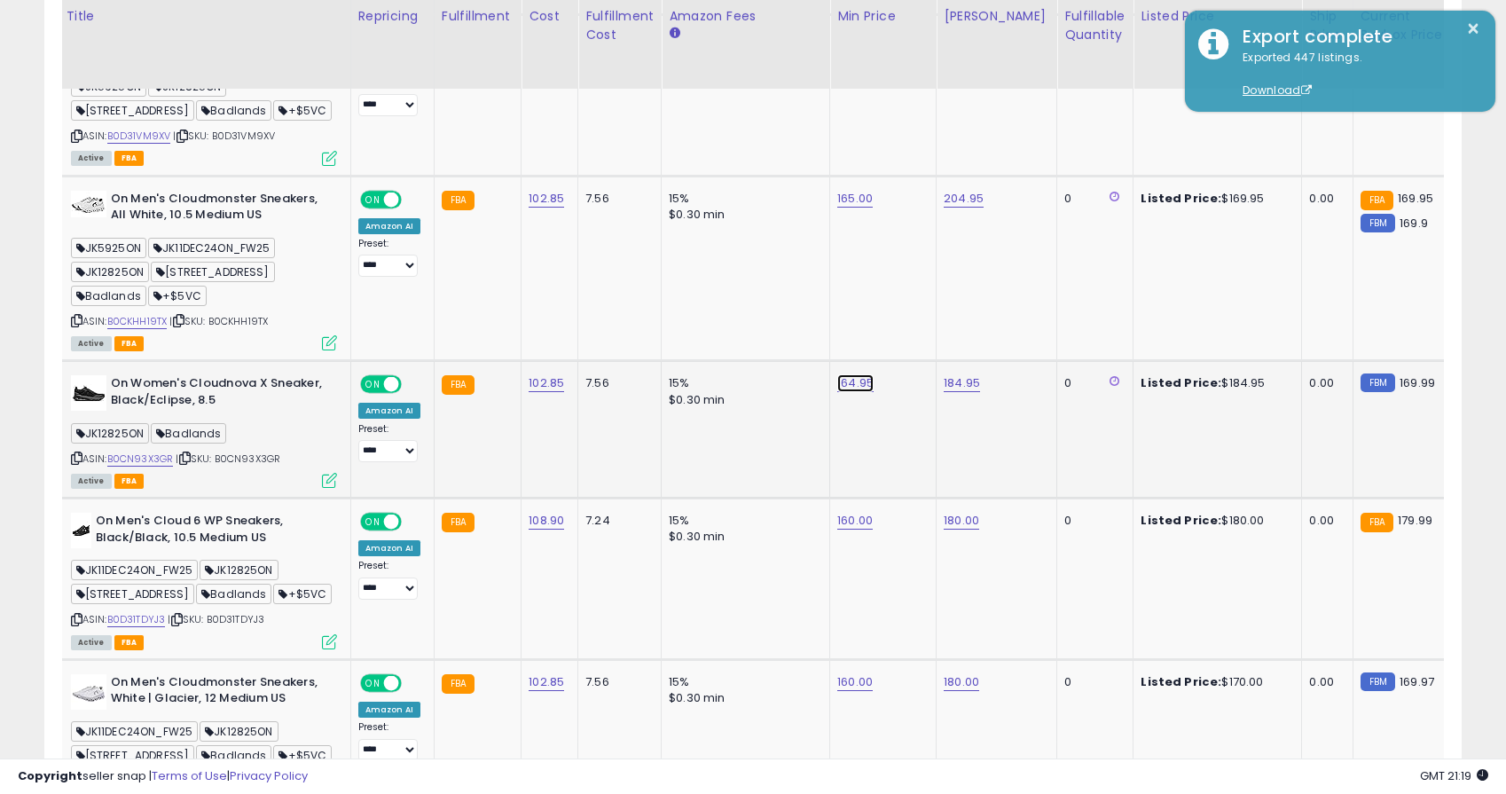
click at [850, 374] on link "164.95" at bounding box center [855, 383] width 36 height 18
drag, startPoint x: 713, startPoint y: 287, endPoint x: 669, endPoint y: 287, distance: 44.4
click at [669, 287] on tbody "11 0 11" at bounding box center [1215, 450] width 2768 height 4299
type input "***"
click button "submit" at bounding box center [911, 290] width 30 height 27
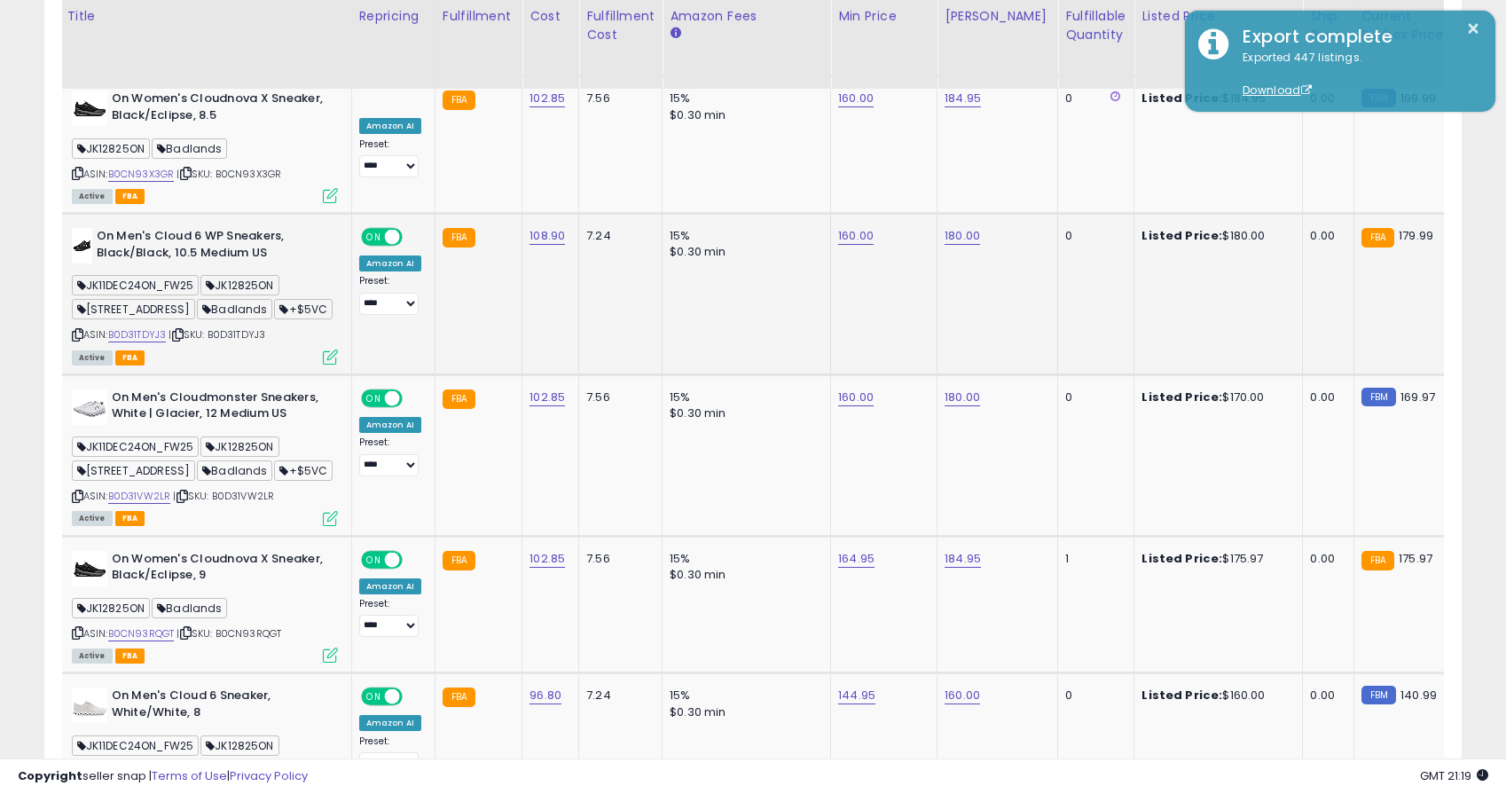
click at [84, 290] on div "ASIN: B0D31TDYJ3 | SKU: B0D31TDYJ3 Active FBA" at bounding box center [205, 295] width 266 height 135
drag, startPoint x: 81, startPoint y: 288, endPoint x: 796, endPoint y: 16, distance: 765.0
click at [81, 330] on icon at bounding box center [78, 335] width 12 height 10
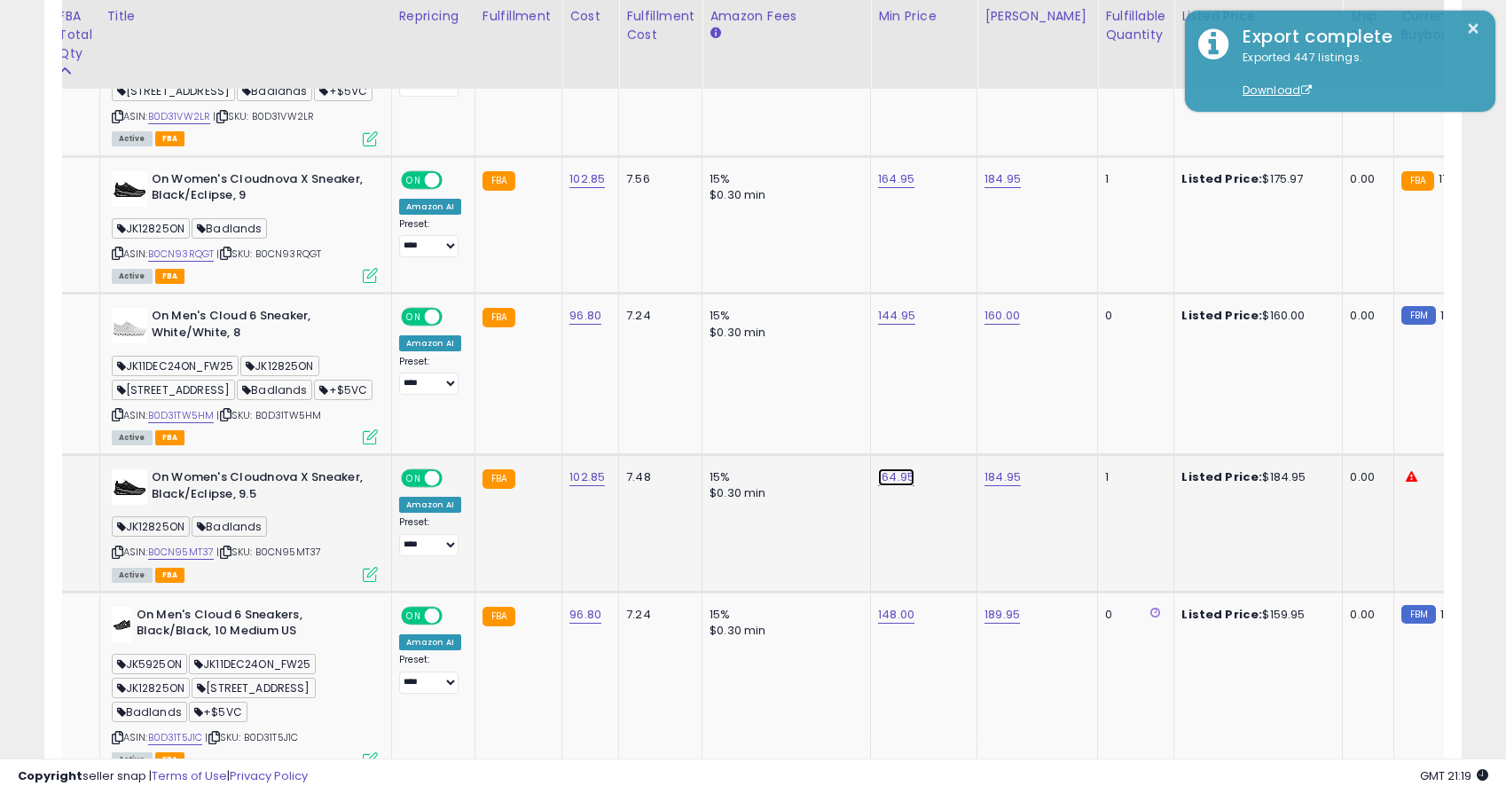
click at [902, 468] on link "164.95" at bounding box center [896, 477] width 36 height 18
drag, startPoint x: 836, startPoint y: 383, endPoint x: 630, endPoint y: 374, distance: 206.9
type input "***"
click button "submit" at bounding box center [952, 384] width 30 height 27
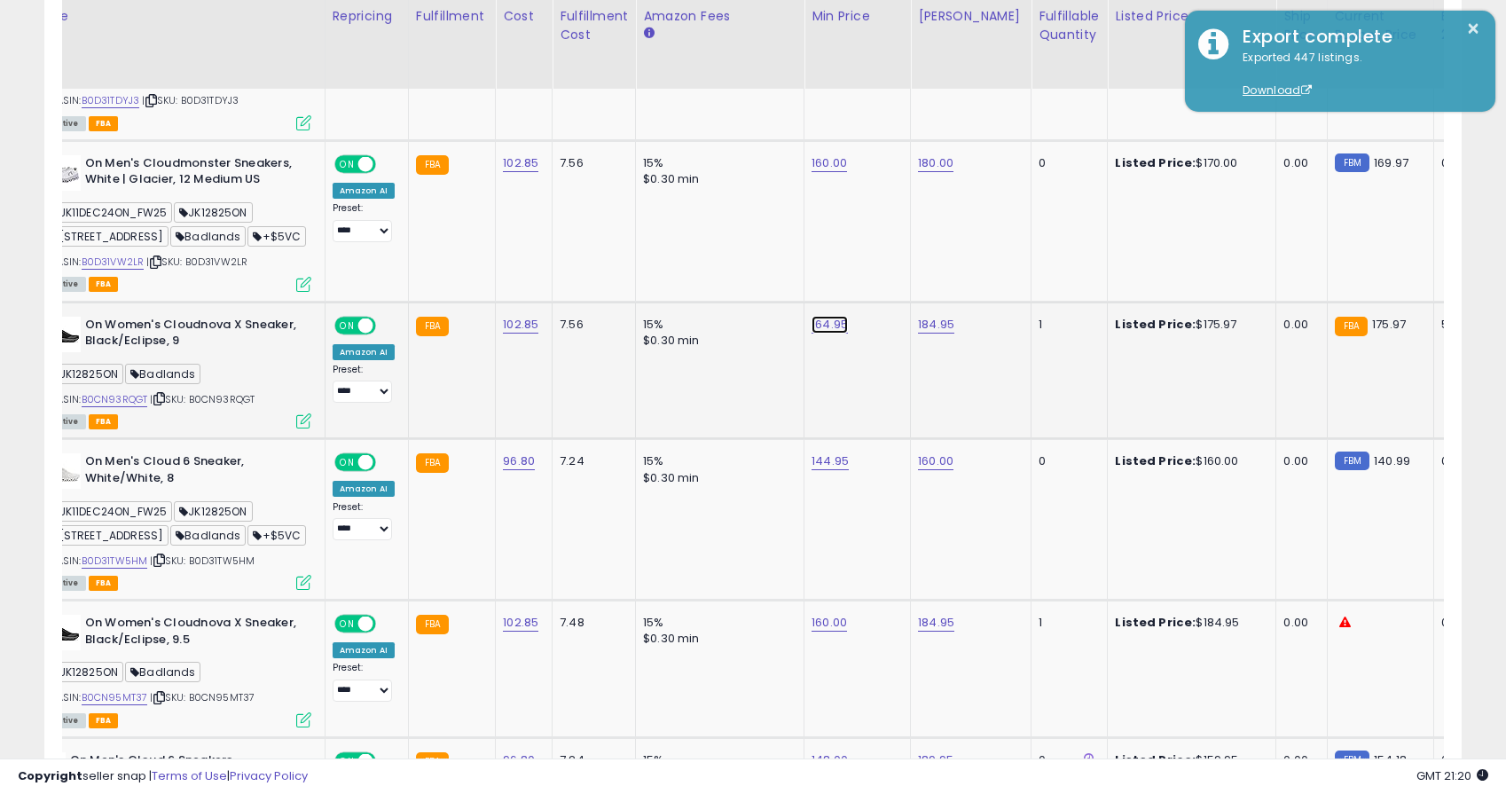
drag, startPoint x: 833, startPoint y: 279, endPoint x: 816, endPoint y: 269, distance: 19.9
click at [833, 316] on link "164.95" at bounding box center [830, 325] width 36 height 18
drag, startPoint x: 697, startPoint y: 230, endPoint x: 632, endPoint y: 225, distance: 64.9
type input "***"
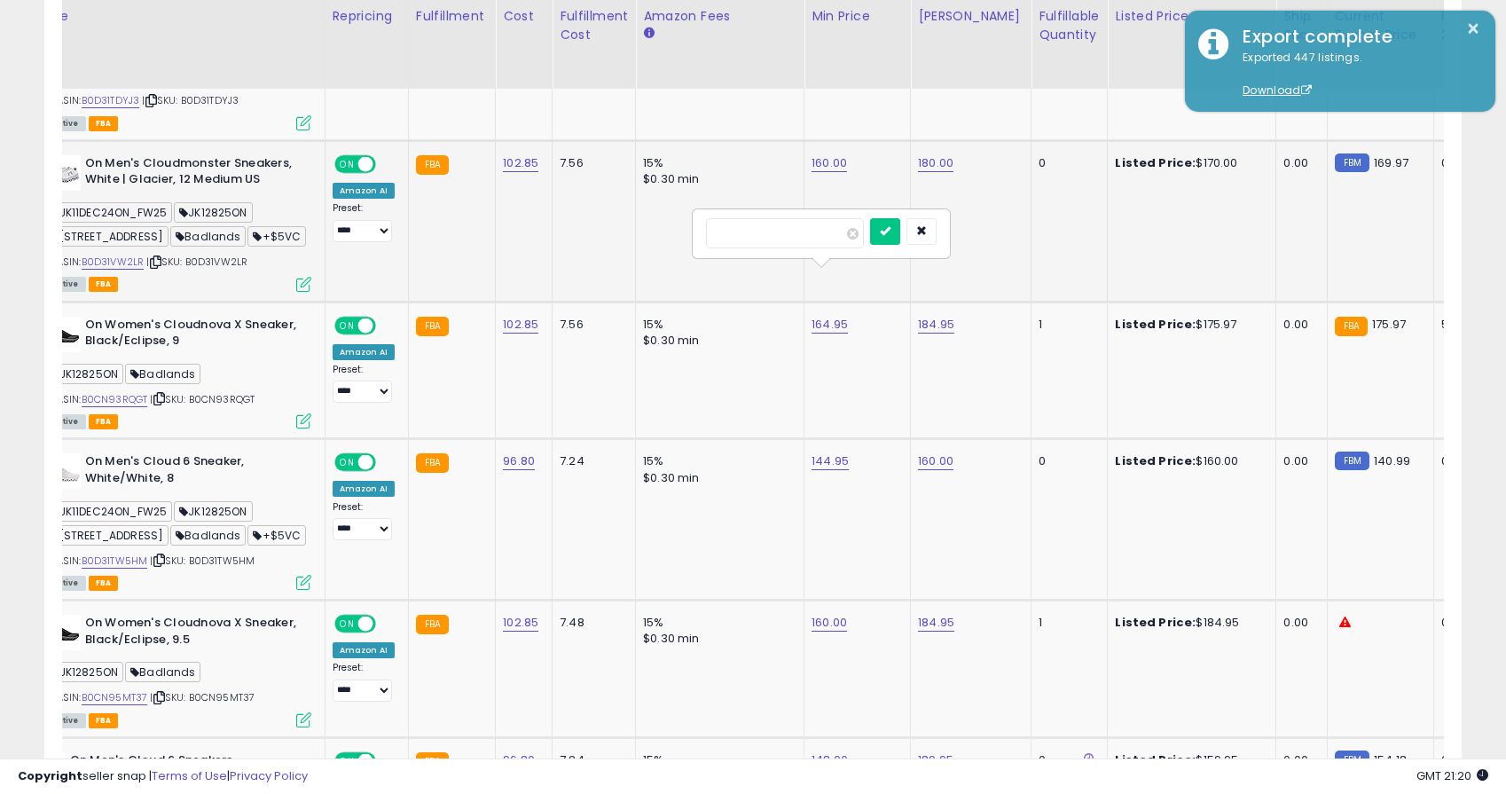
click button "submit" at bounding box center [885, 231] width 30 height 27
